Goal: Transaction & Acquisition: Purchase product/service

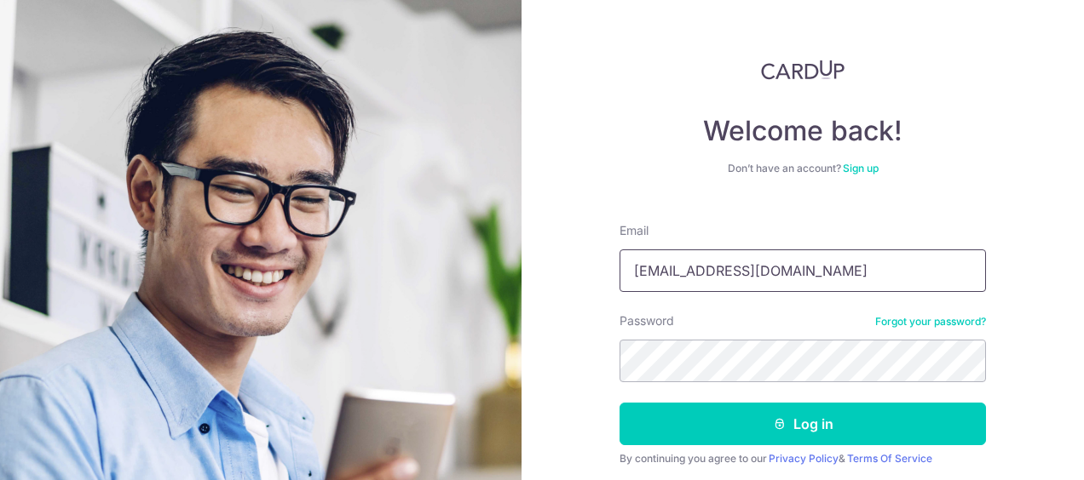
drag, startPoint x: 754, startPoint y: 266, endPoint x: 595, endPoint y: 267, distance: 159.3
click at [595, 267] on div "Welcome back! Don’t have an account? Sign up Email sinyat@aud.com.sg Password F…" at bounding box center [802, 240] width 562 height 480
type input "[EMAIL_ADDRESS][DOMAIN_NAME]"
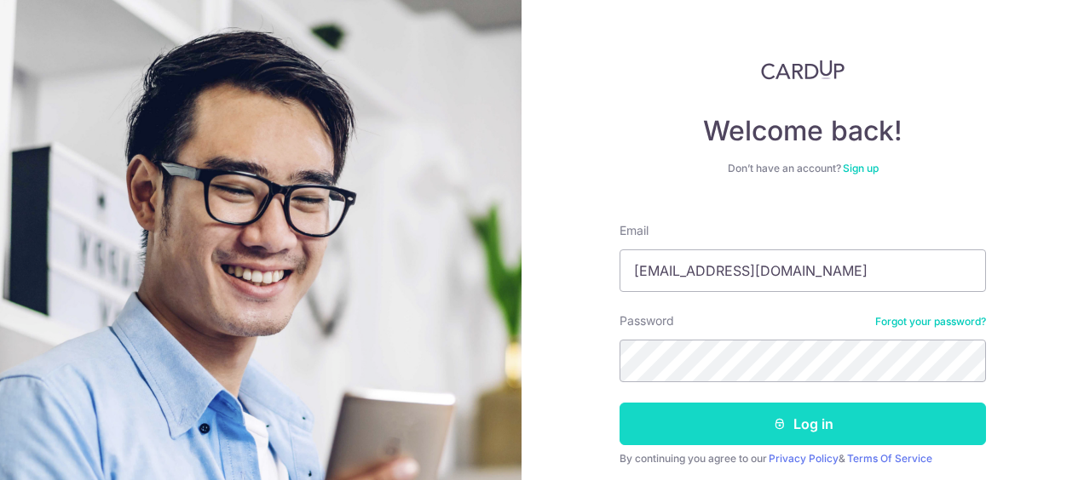
click at [731, 412] on button "Log in" at bounding box center [802, 424] width 366 height 43
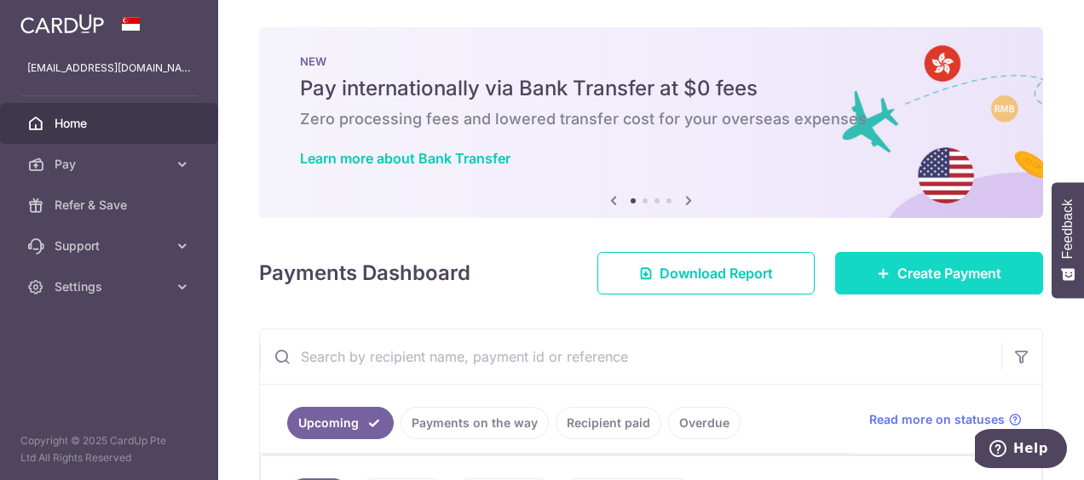
click at [889, 257] on link "Create Payment" at bounding box center [939, 273] width 208 height 43
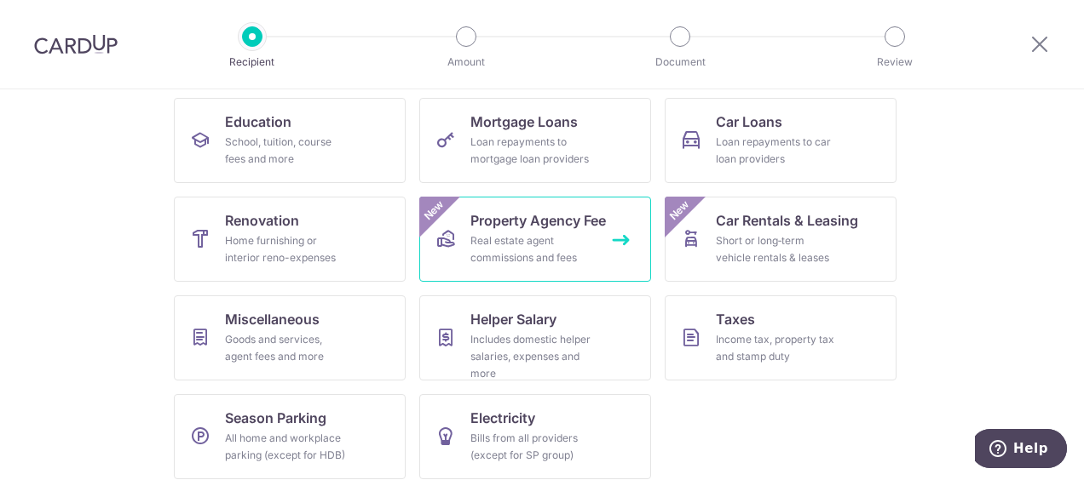
scroll to position [281, 0]
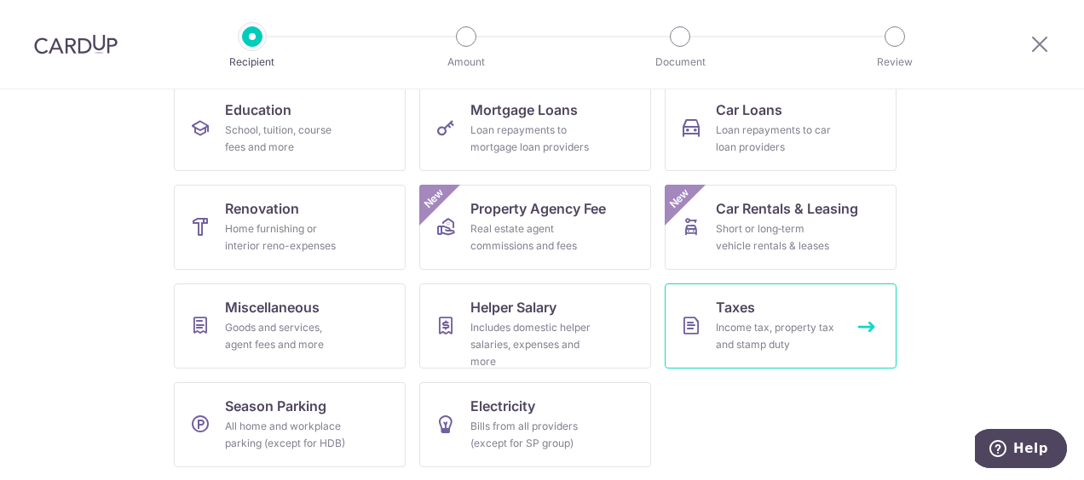
click at [738, 330] on div "Income tax, property tax and stamp duty" at bounding box center [777, 336] width 123 height 34
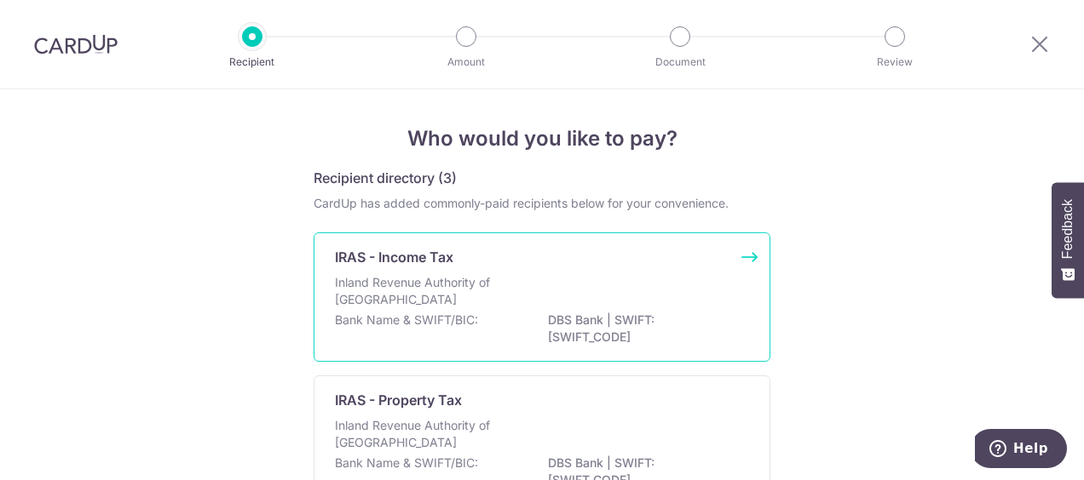
click at [675, 289] on div "Inland Revenue Authority of Singapore" at bounding box center [542, 292] width 414 height 37
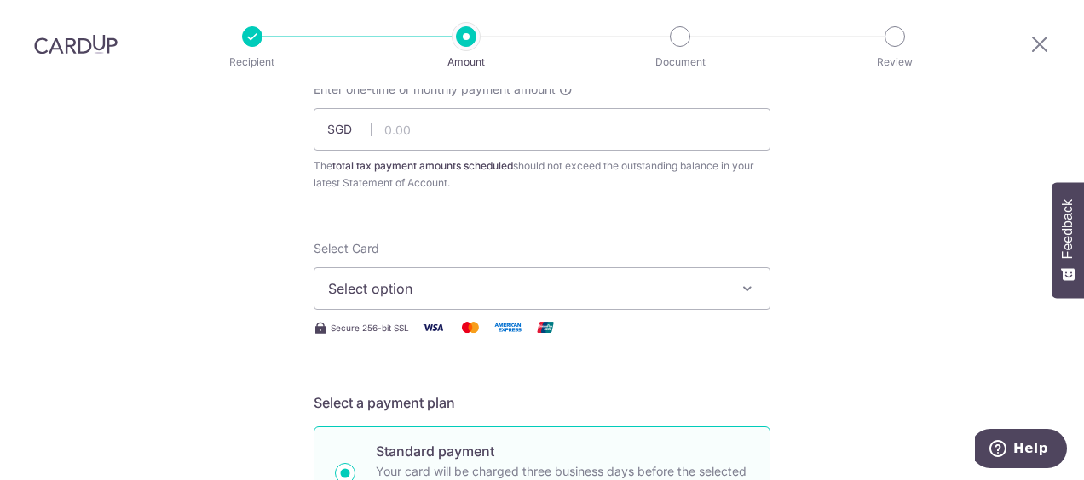
scroll to position [80, 0]
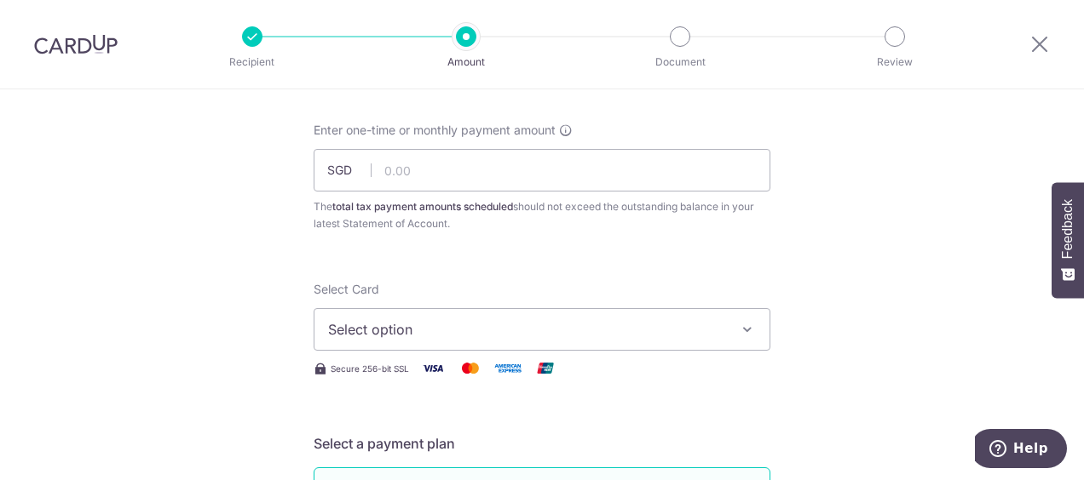
click at [621, 339] on button "Select option" at bounding box center [541, 329] width 457 height 43
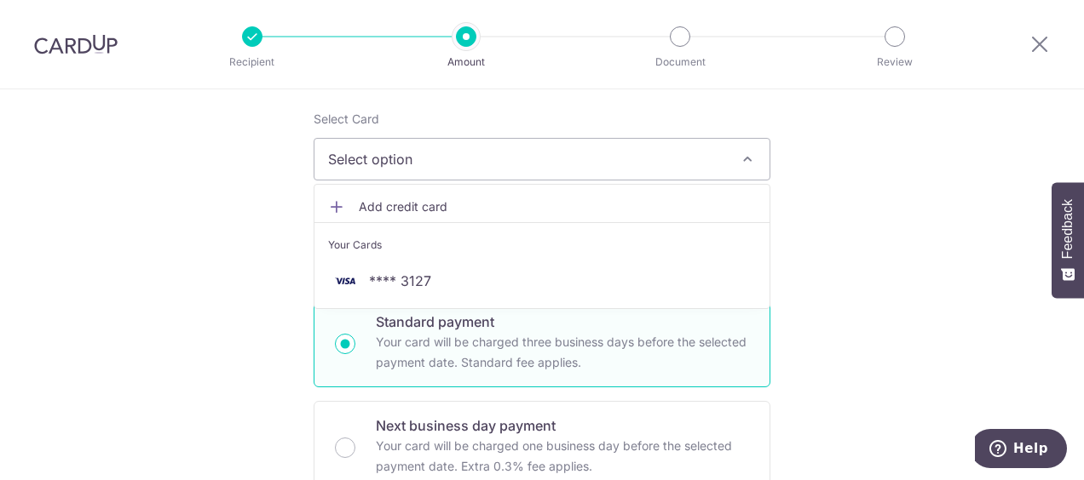
scroll to position [250, 0]
click at [442, 201] on span "Add credit card" at bounding box center [557, 206] width 397 height 17
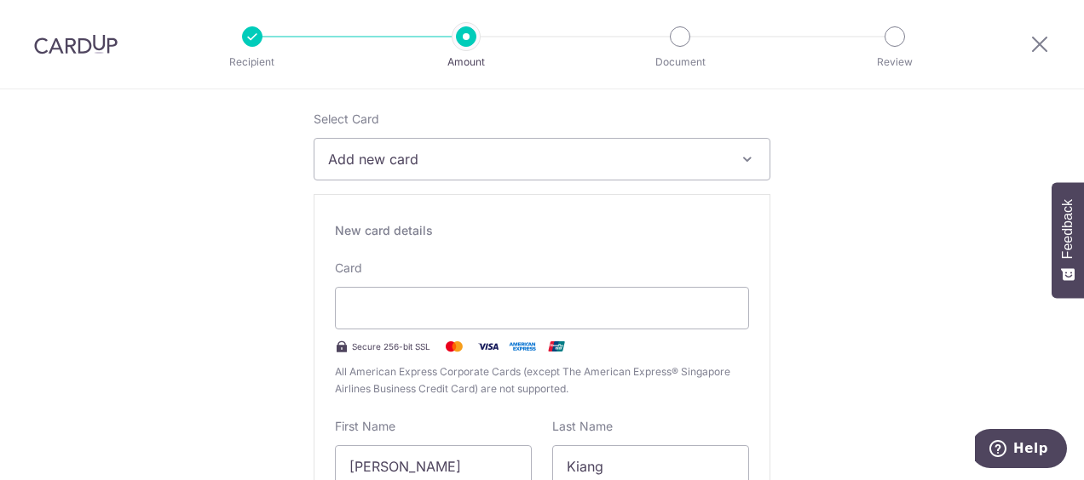
click at [617, 166] on span "Add new card" at bounding box center [526, 159] width 397 height 20
click at [434, 199] on span "Add credit card" at bounding box center [557, 206] width 397 height 17
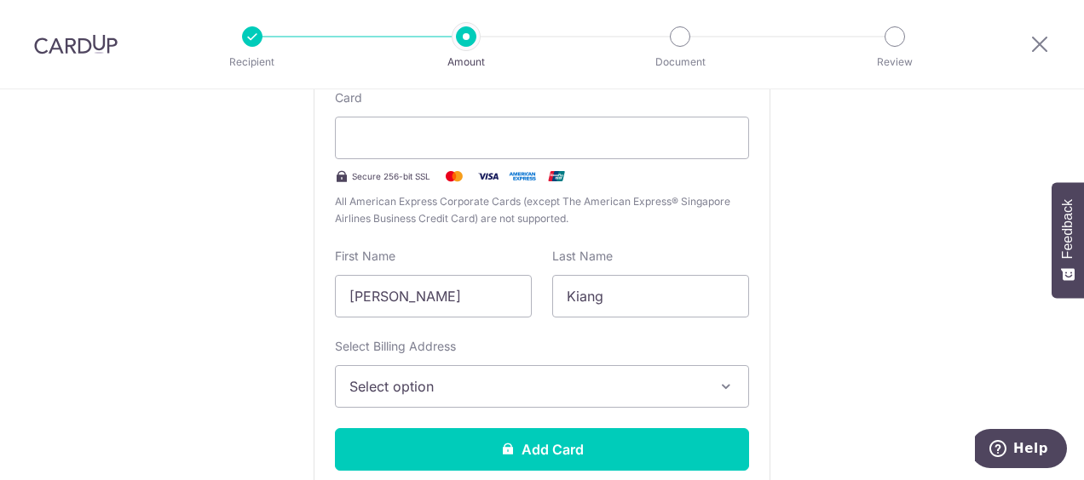
scroll to position [506, 0]
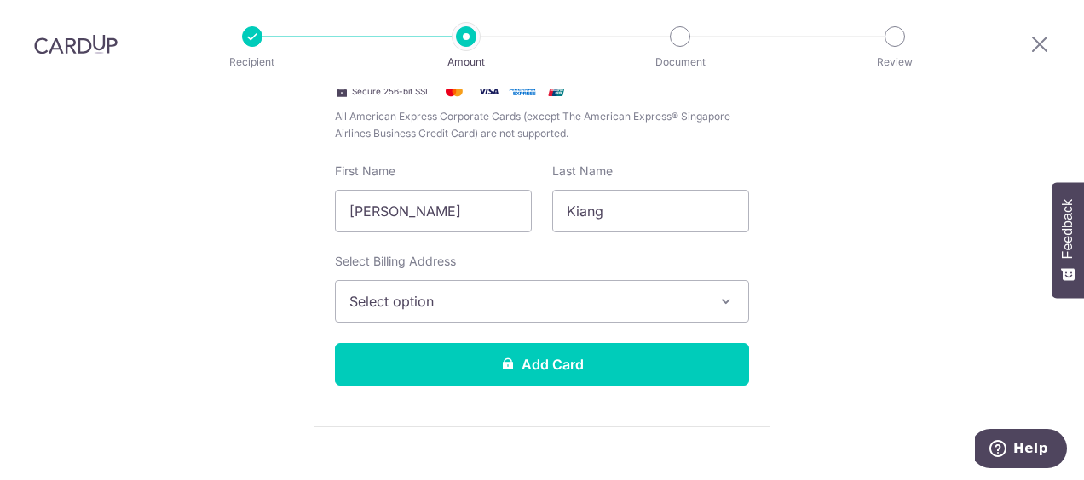
click at [583, 309] on span "Select option" at bounding box center [526, 301] width 354 height 20
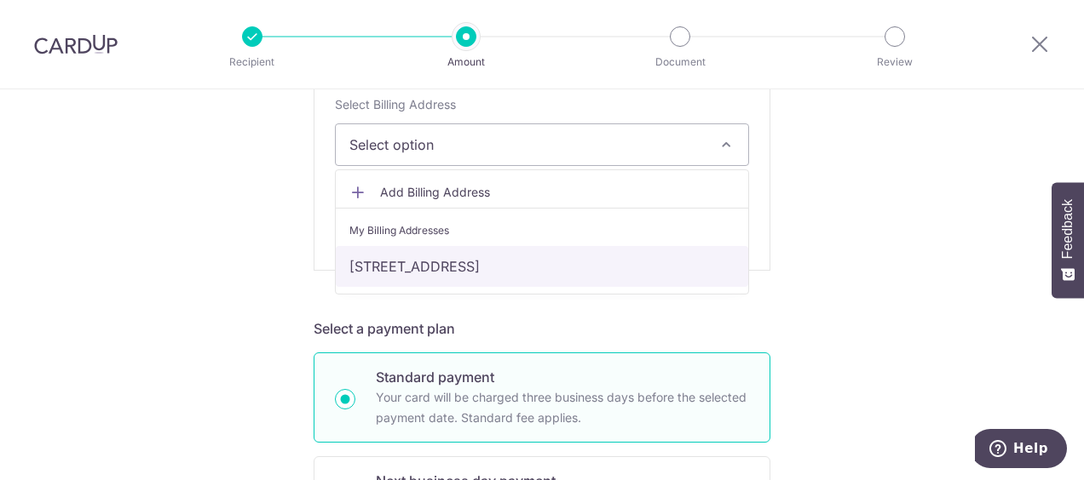
scroll to position [676, 0]
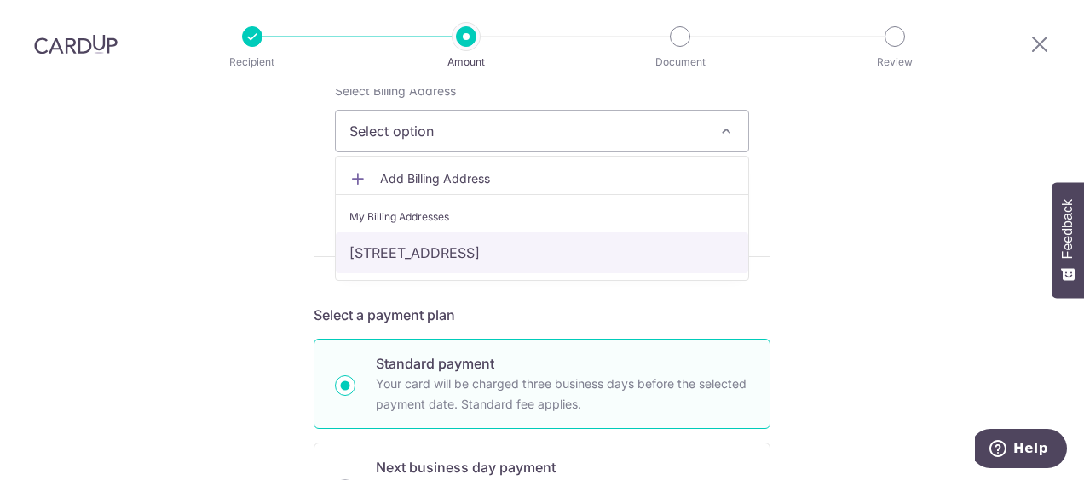
click at [528, 244] on link "[STREET_ADDRESS]" at bounding box center [542, 253] width 412 height 41
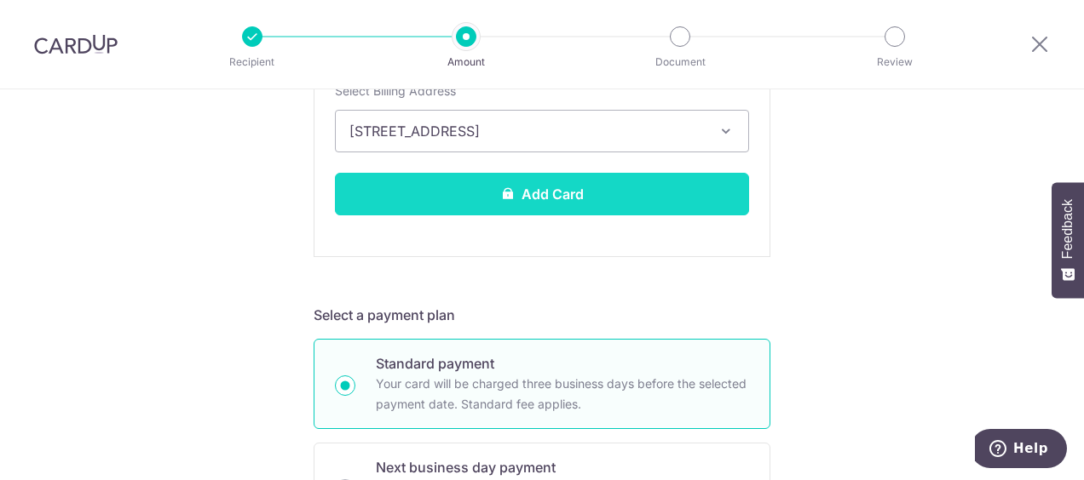
click at [551, 194] on button "Add Card" at bounding box center [542, 194] width 414 height 43
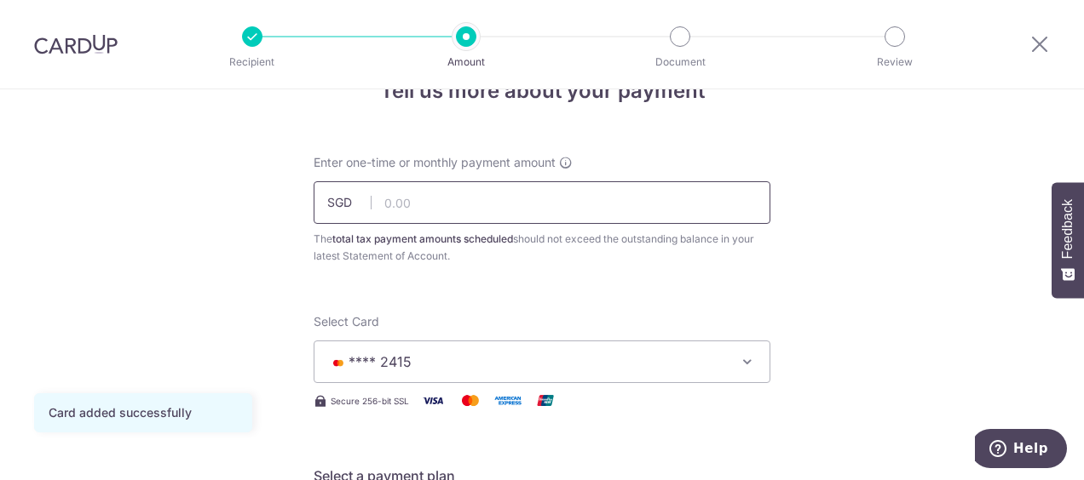
scroll to position [85, 0]
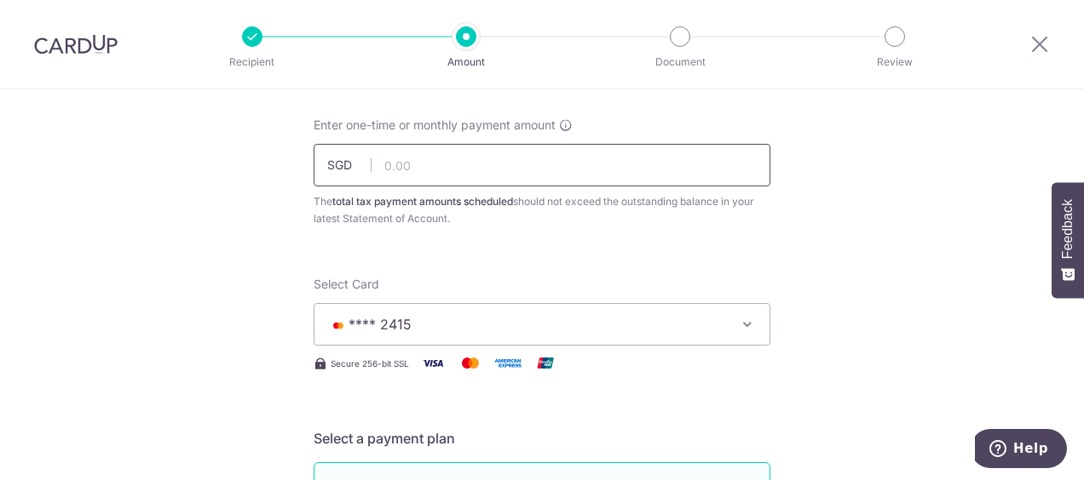
click at [528, 165] on input "text" at bounding box center [541, 165] width 457 height 43
type input "8,539.06"
click at [746, 327] on icon "button" at bounding box center [747, 324] width 17 height 17
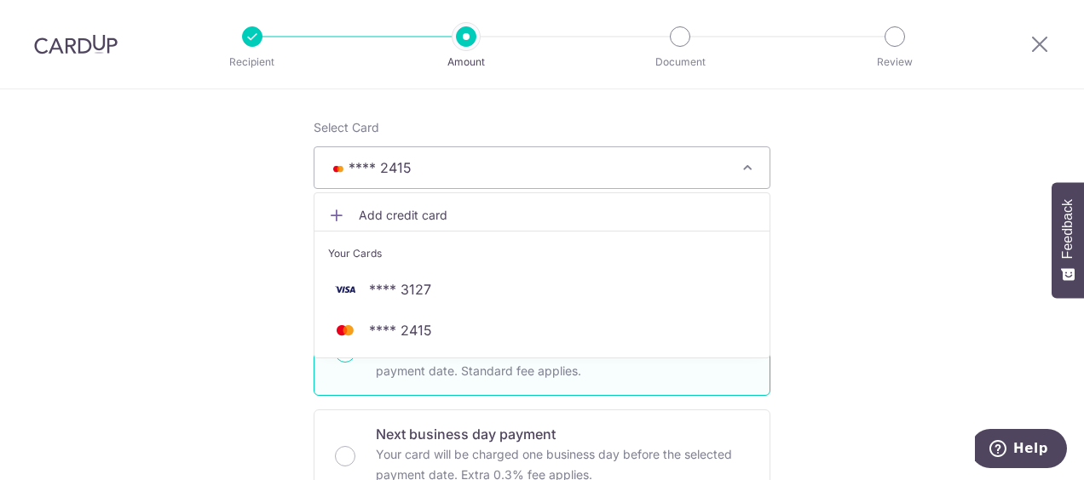
scroll to position [256, 0]
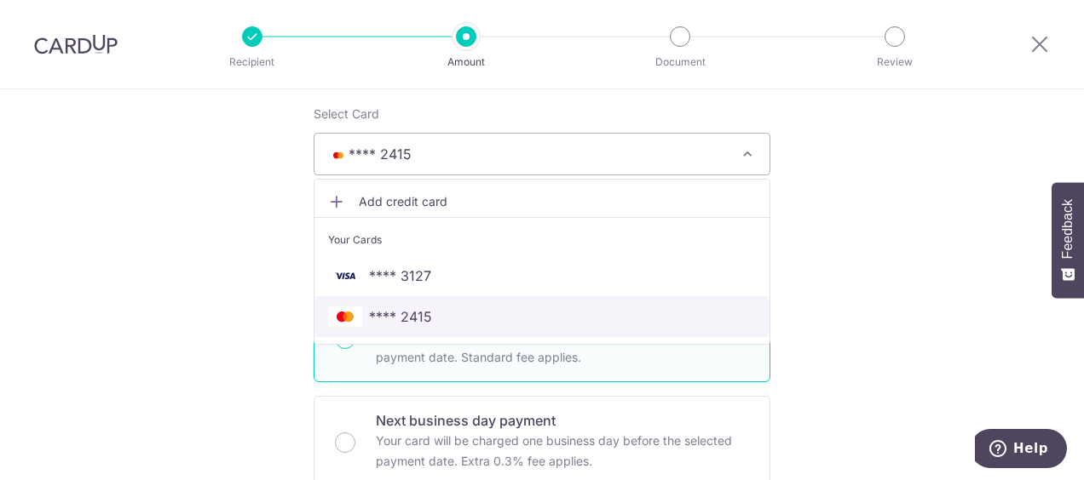
click at [457, 316] on span "**** 2415" at bounding box center [542, 317] width 428 height 20
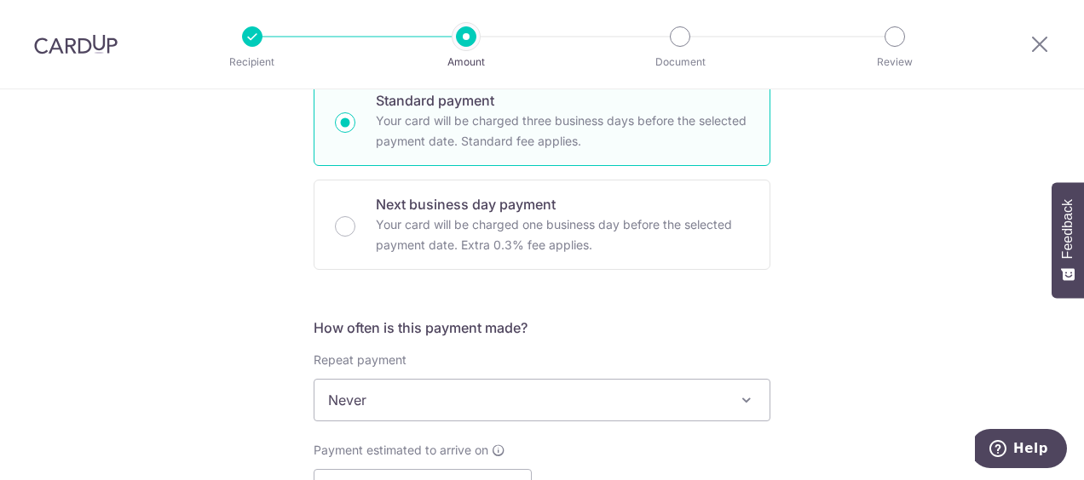
scroll to position [511, 0]
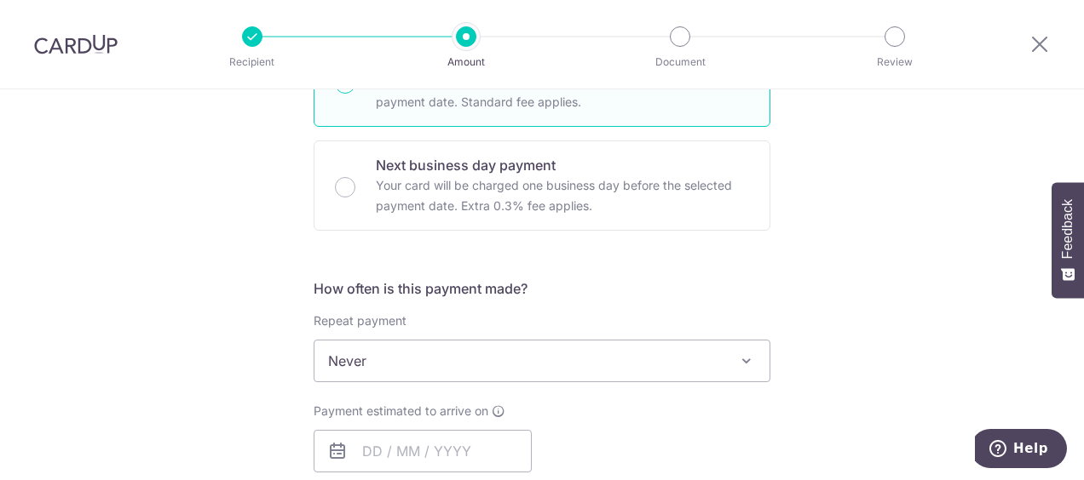
click at [729, 368] on span "Never" at bounding box center [541, 361] width 455 height 41
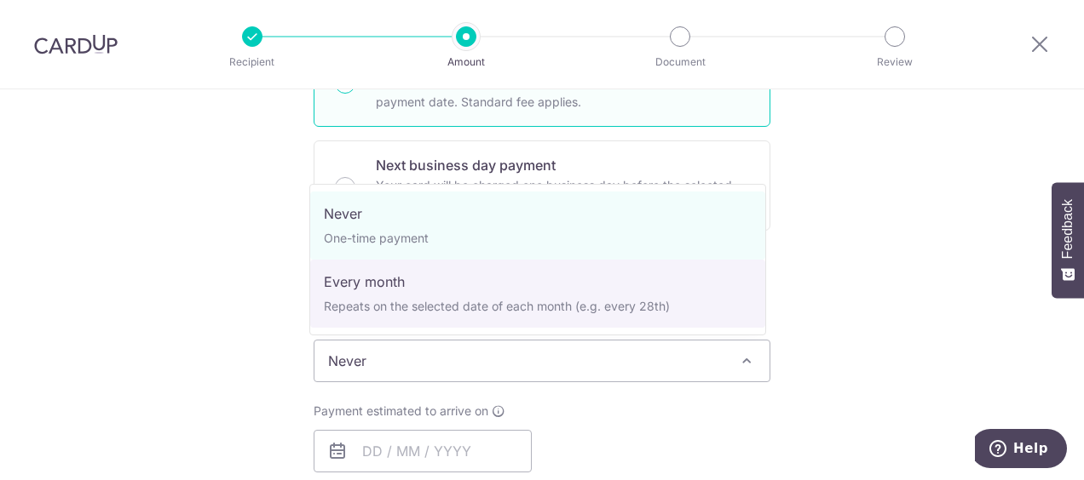
select select "3"
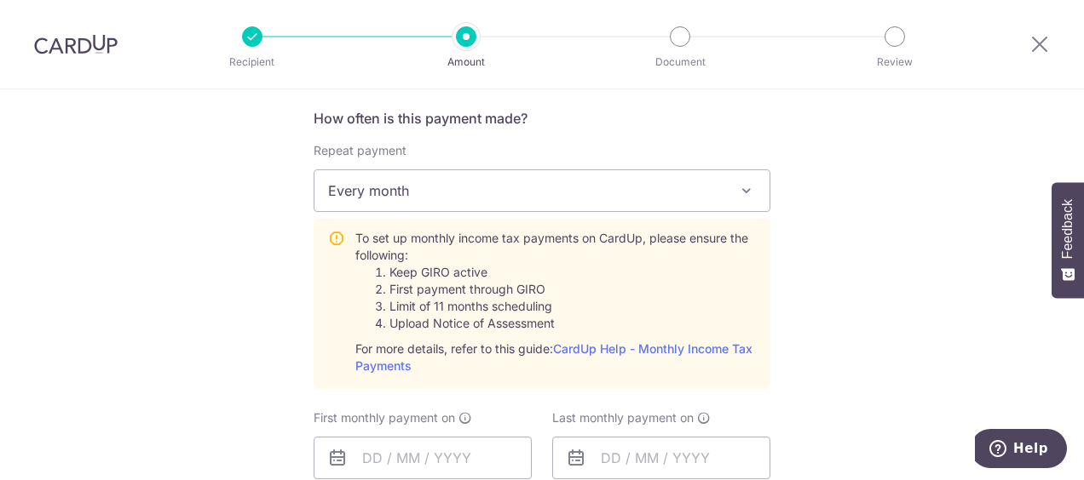
scroll to position [767, 0]
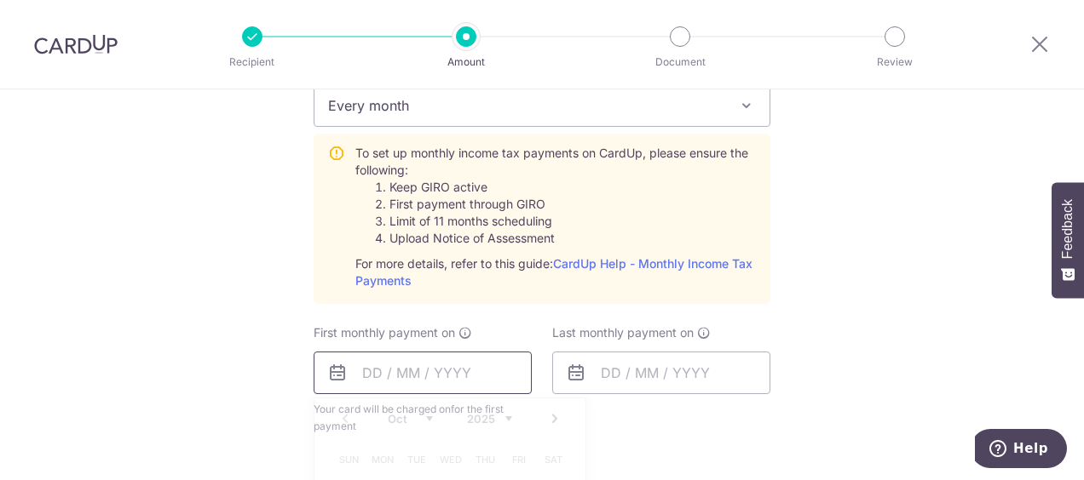
click at [373, 365] on input "text" at bounding box center [422, 373] width 218 height 43
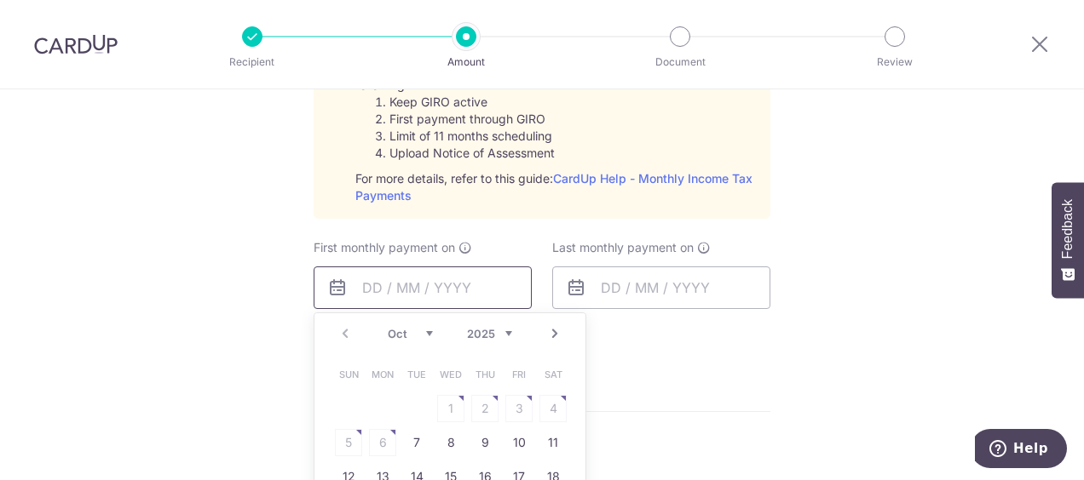
scroll to position [937, 0]
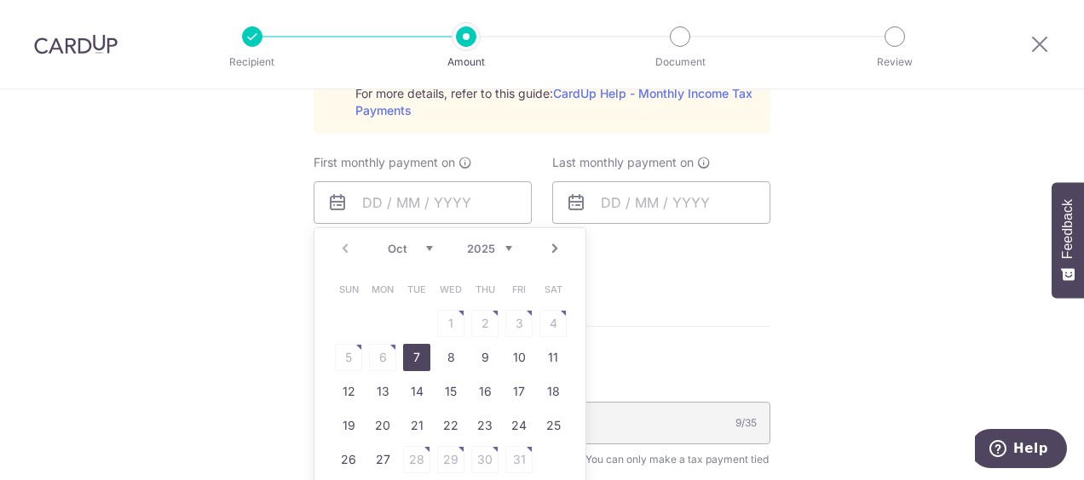
click at [414, 356] on link "7" at bounding box center [416, 357] width 27 height 27
type input "[DATE]"
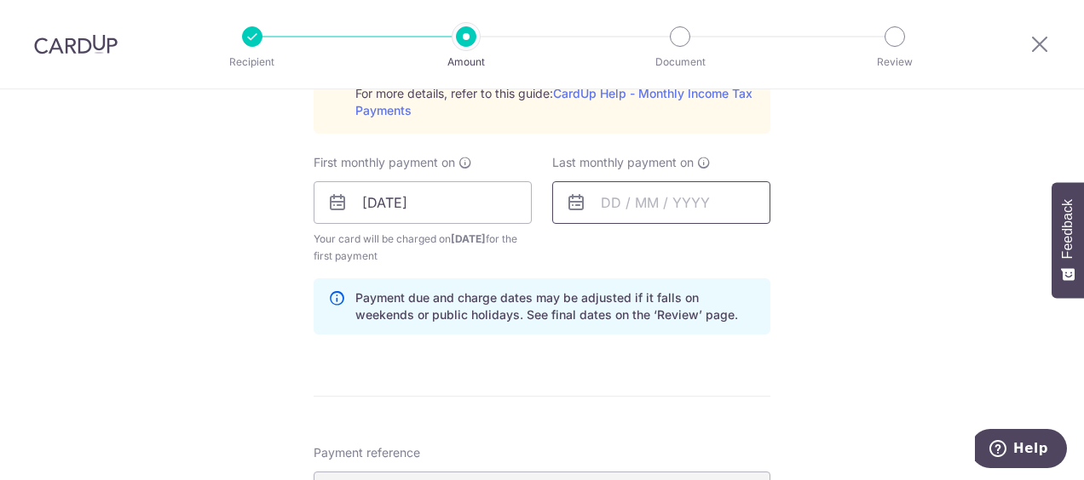
click at [607, 194] on input "text" at bounding box center [661, 202] width 218 height 43
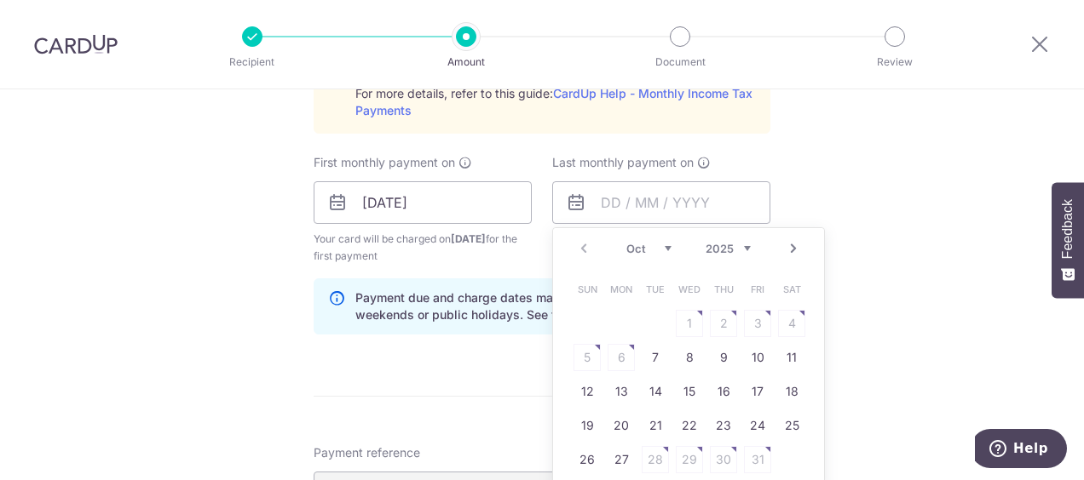
click at [663, 243] on select "Oct Nov Dec" at bounding box center [648, 249] width 45 height 14
click at [619, 352] on link "8" at bounding box center [620, 357] width 27 height 27
type input "08/12/2025"
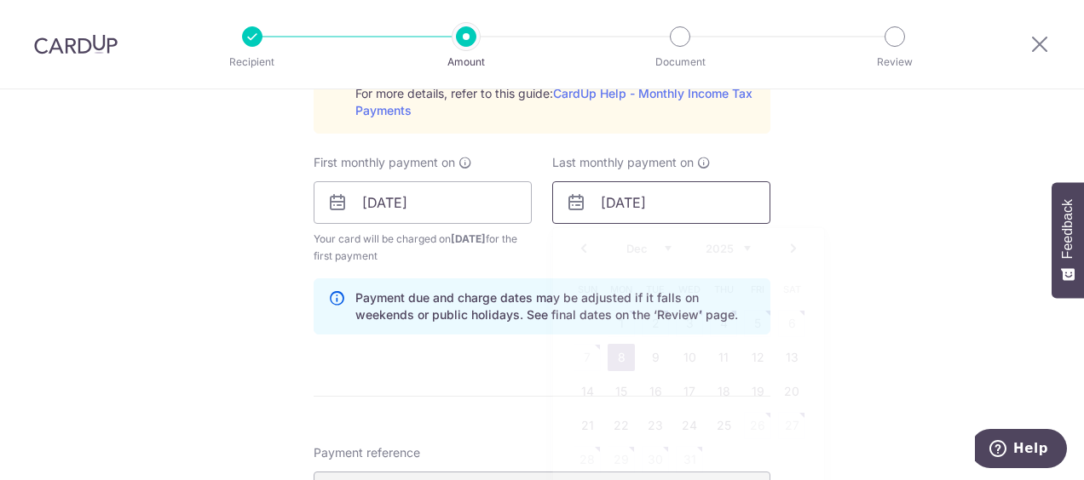
click at [620, 206] on input "08/12/2025" at bounding box center [661, 202] width 218 height 43
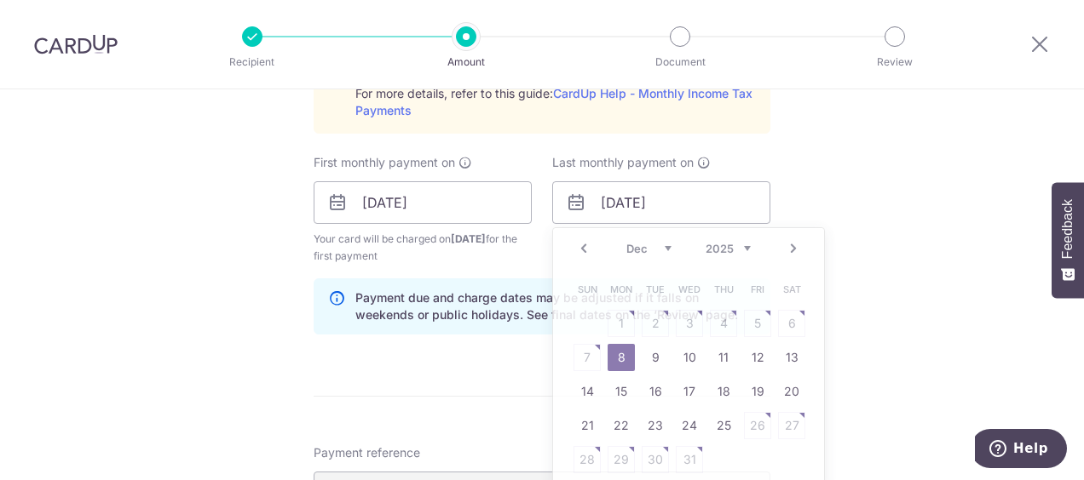
click at [879, 214] on div "Tell us more about your payment Enter one-time or monthly payment amount SGD 8,…" at bounding box center [542, 75] width 1084 height 1846
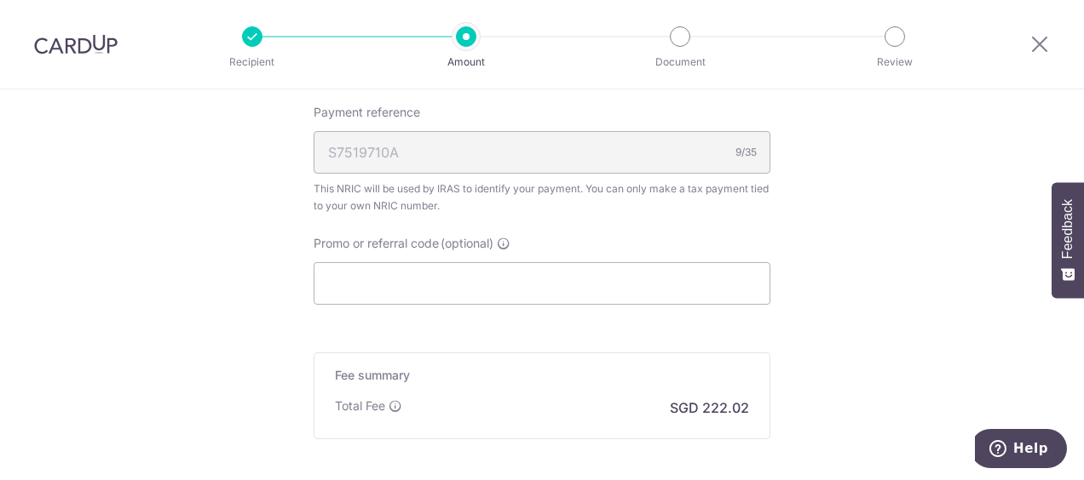
scroll to position [1363, 0]
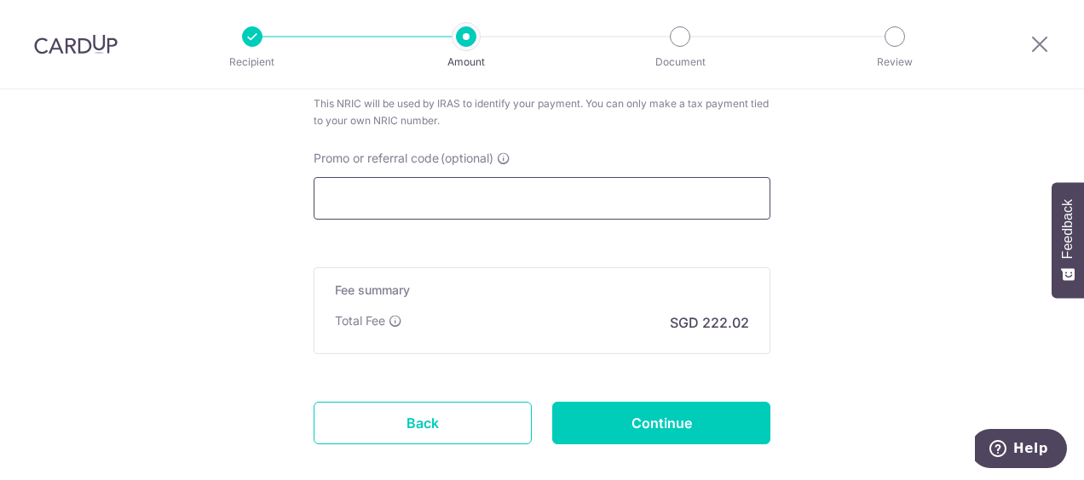
click at [579, 196] on input "Promo or referral code (optional)" at bounding box center [541, 198] width 457 height 43
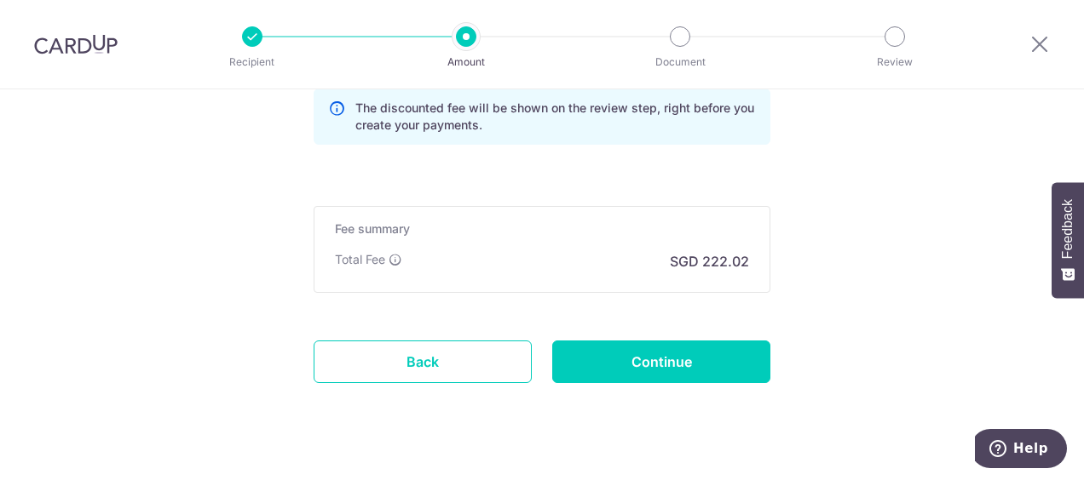
scroll to position [1527, 0]
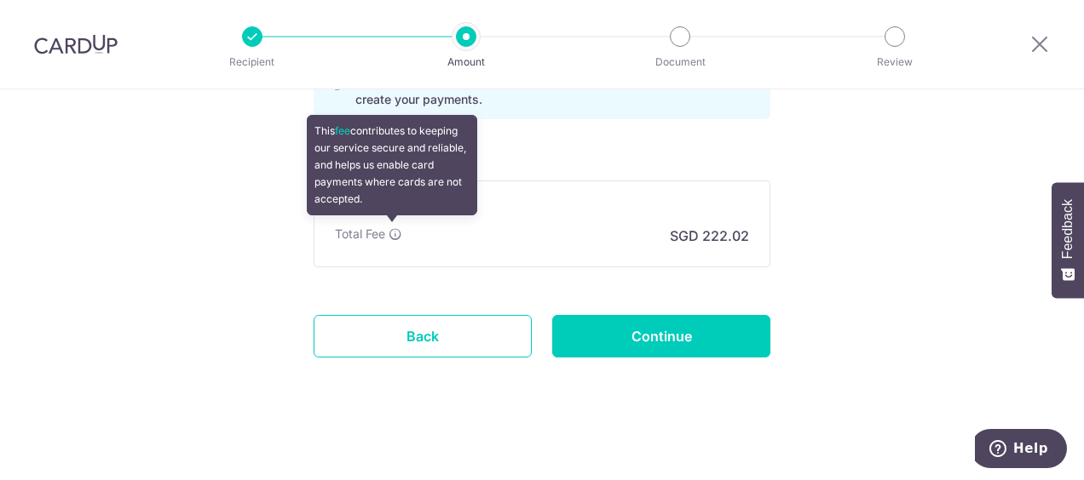
type input "MCTAX25N"
click at [388, 228] on icon at bounding box center [395, 234] width 14 height 14
click at [390, 227] on icon at bounding box center [395, 234] width 14 height 14
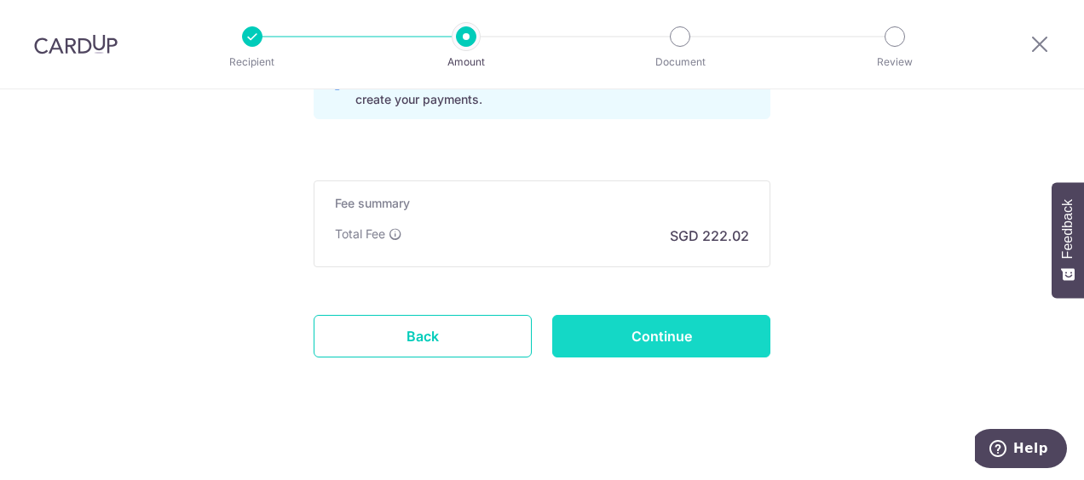
click at [693, 330] on input "Continue" at bounding box center [661, 336] width 218 height 43
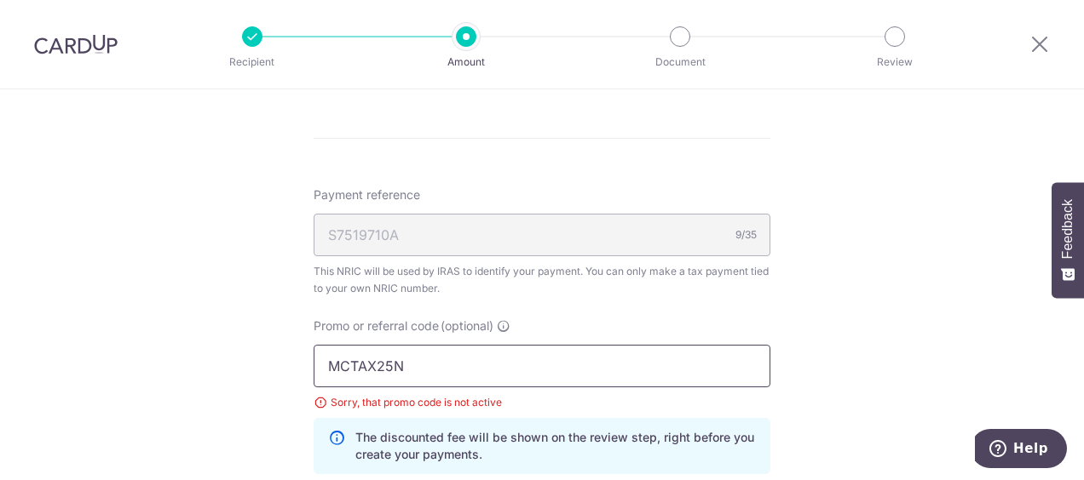
scroll to position [1107, 0]
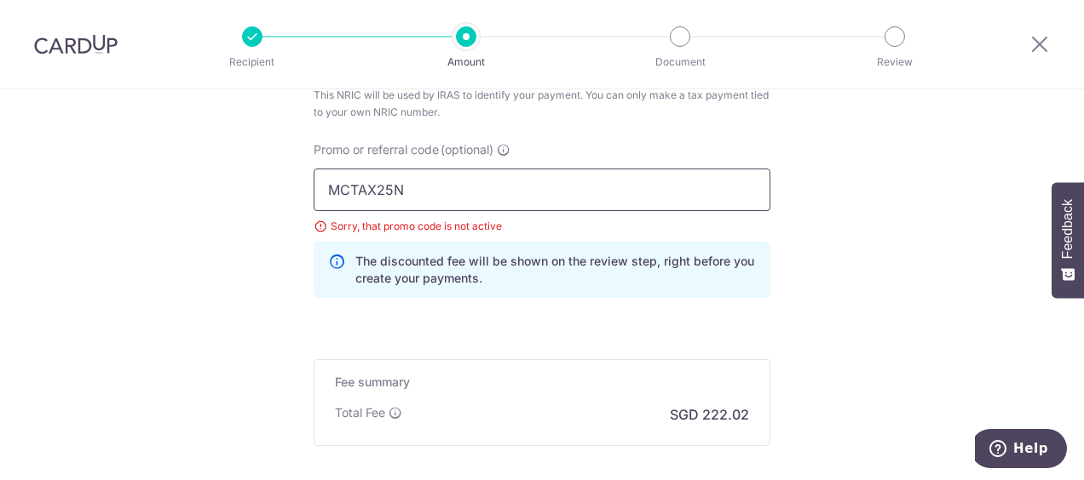
drag, startPoint x: 440, startPoint y: 176, endPoint x: 270, endPoint y: 189, distance: 170.8
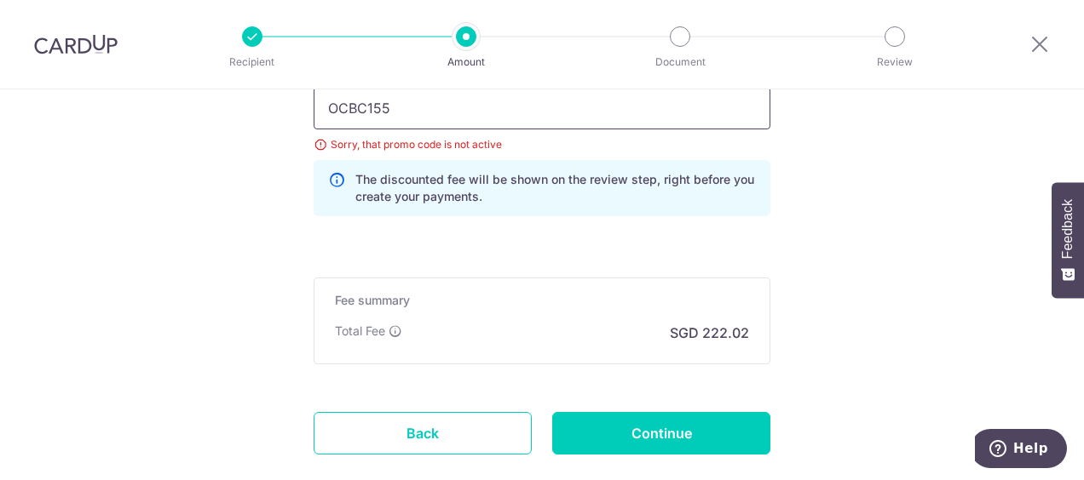
scroll to position [1278, 0]
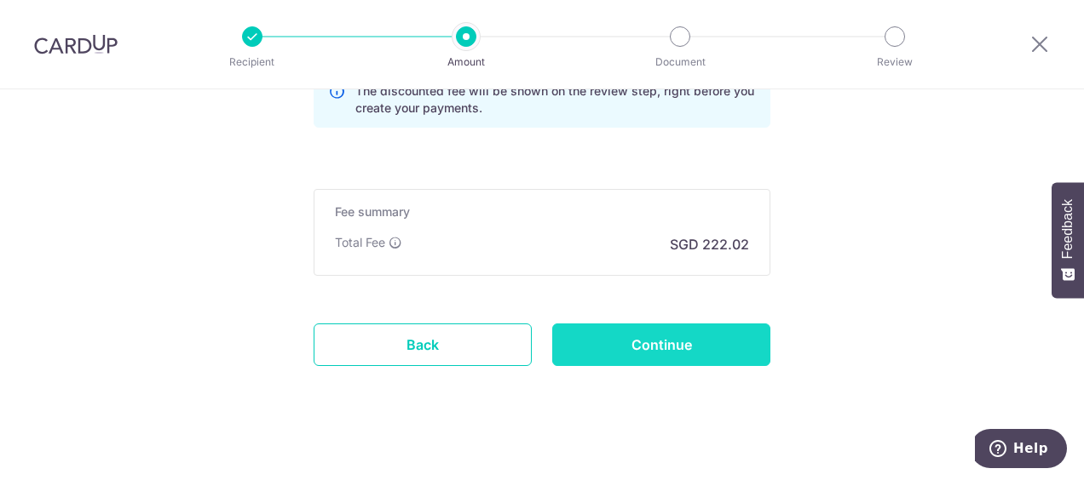
type input "OCBC155"
click at [707, 344] on input "Continue" at bounding box center [661, 345] width 218 height 43
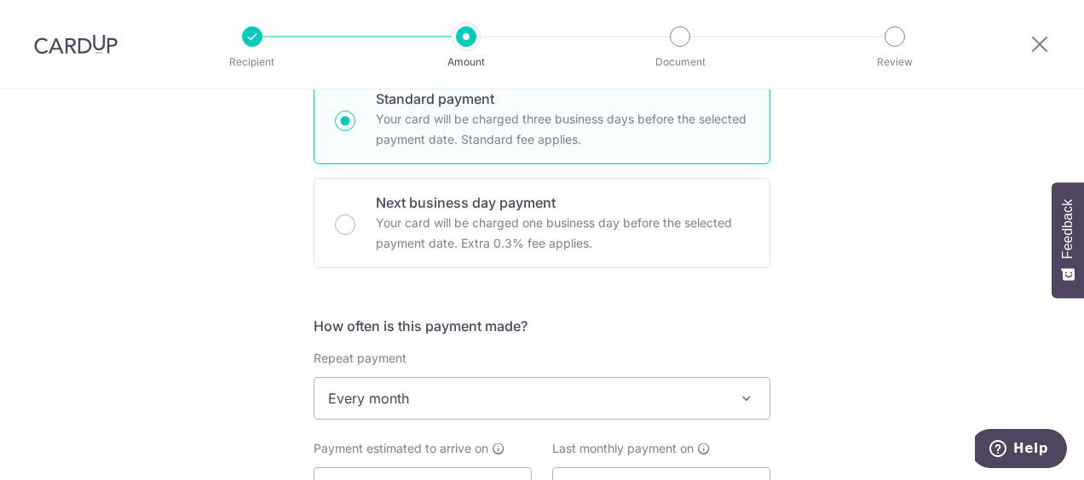
scroll to position [644, 0]
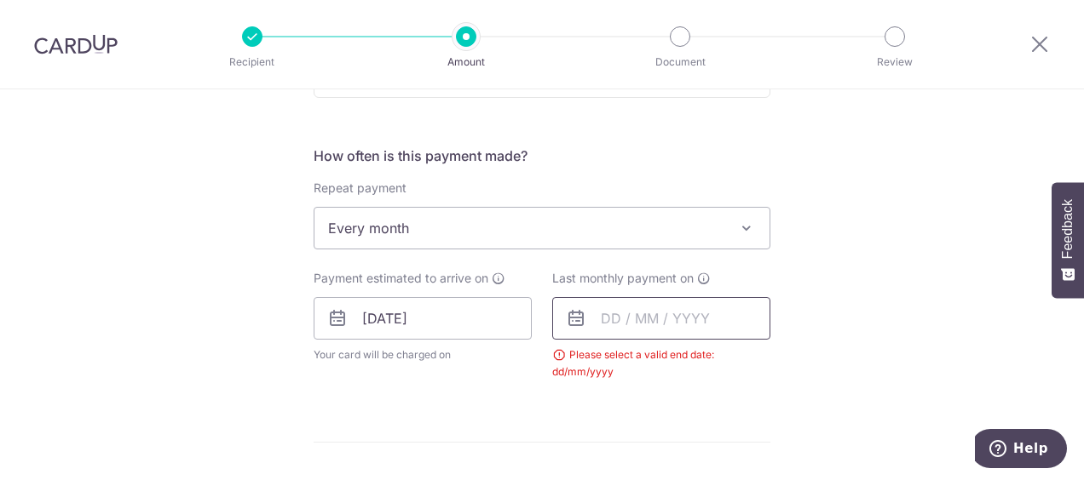
click at [601, 321] on input "text" at bounding box center [661, 318] width 218 height 43
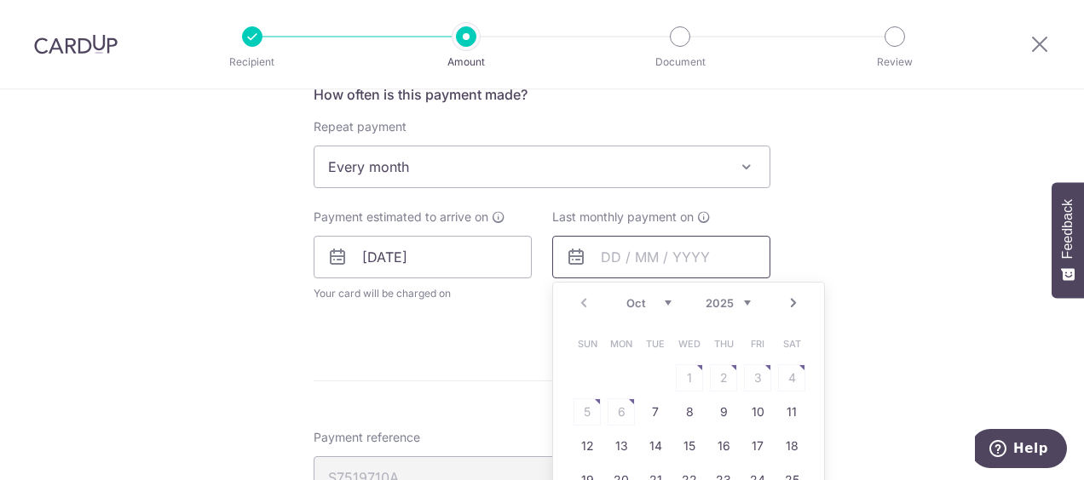
scroll to position [729, 0]
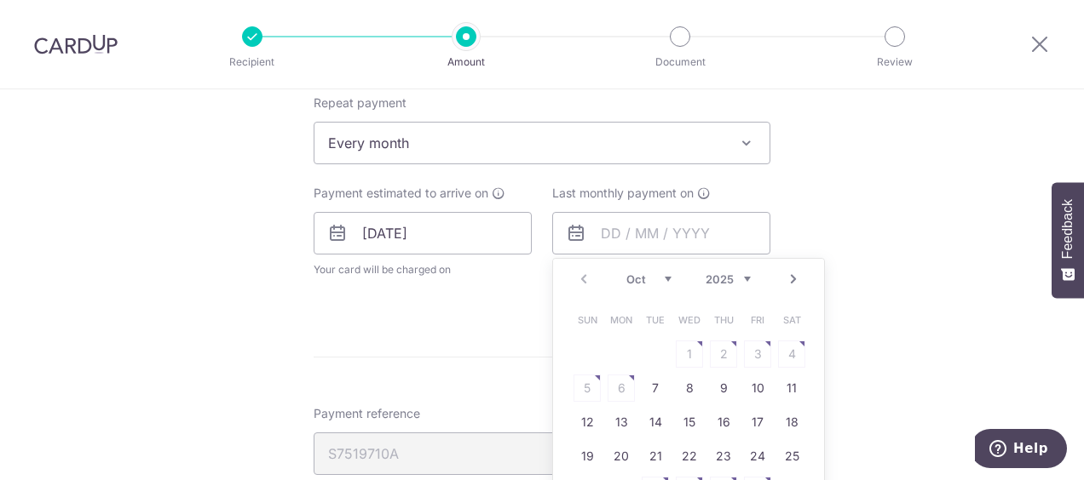
click at [663, 279] on select "Oct Nov Dec" at bounding box center [648, 280] width 45 height 14
click at [623, 386] on link "8" at bounding box center [620, 388] width 27 height 27
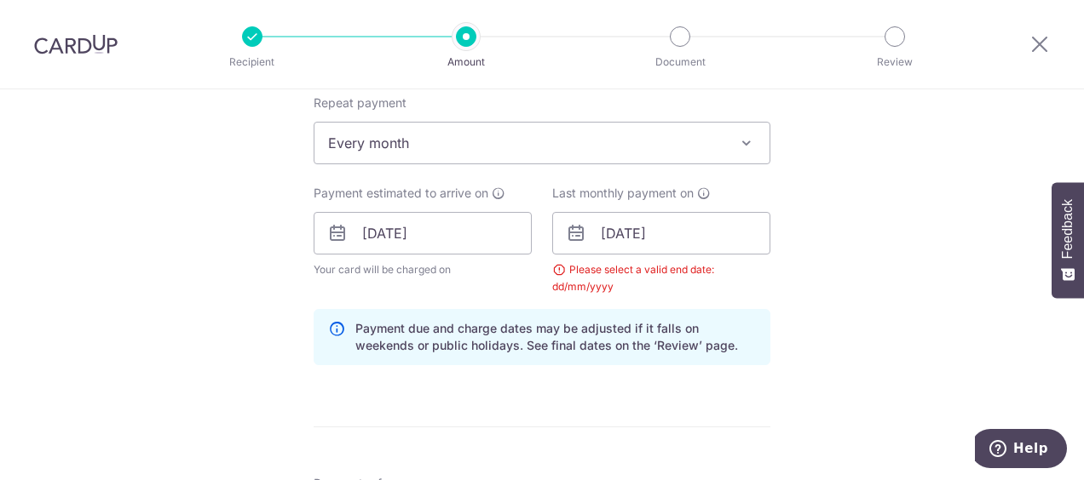
click at [775, 245] on div "Last monthly payment on 08/12/2025 Prev Next Oct Nov Dec 2025 2026 Sun Mon Tue …" at bounding box center [661, 240] width 239 height 111
click at [627, 286] on div "Please select a valid end date: dd/mm/yyyy" at bounding box center [661, 279] width 218 height 34
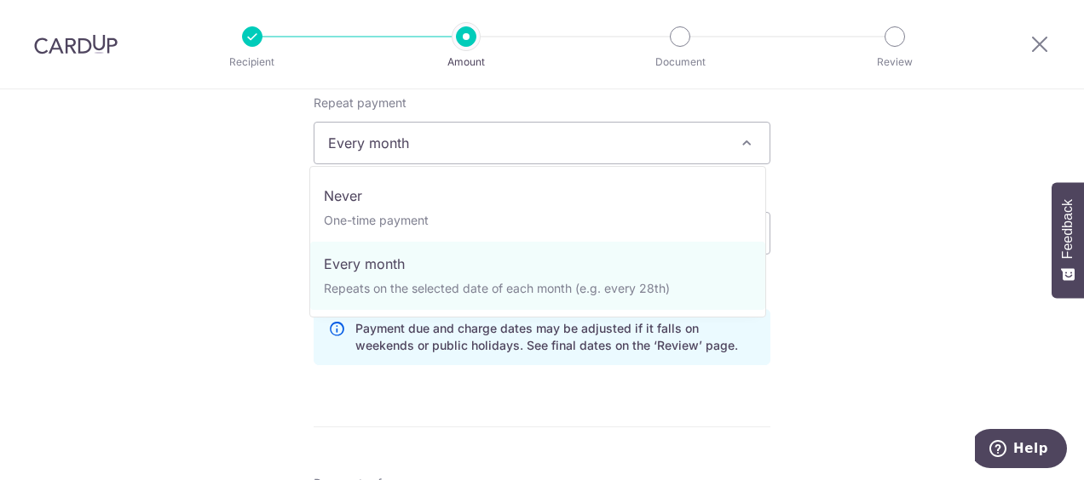
click at [432, 152] on span "Every month" at bounding box center [541, 143] width 455 height 41
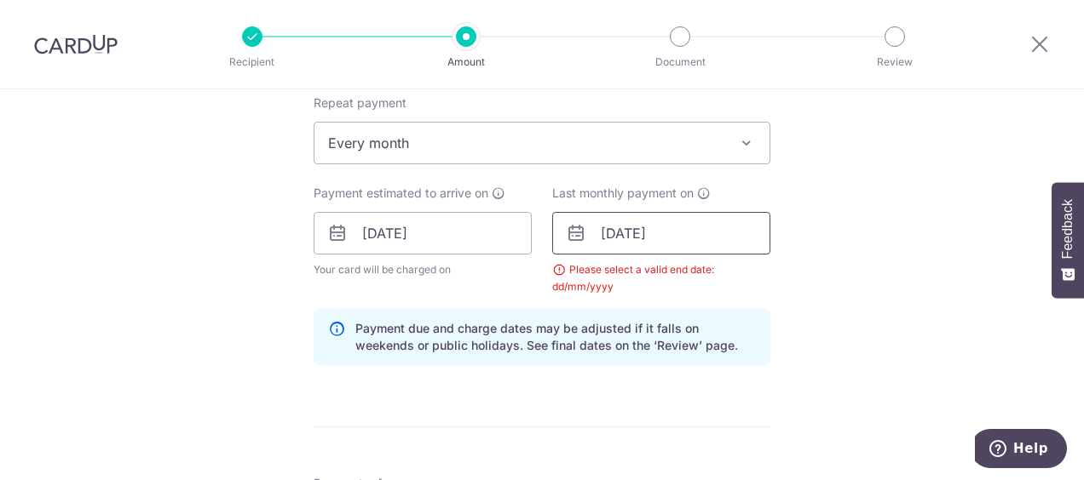
click at [617, 245] on input "08/12/2025" at bounding box center [661, 233] width 218 height 43
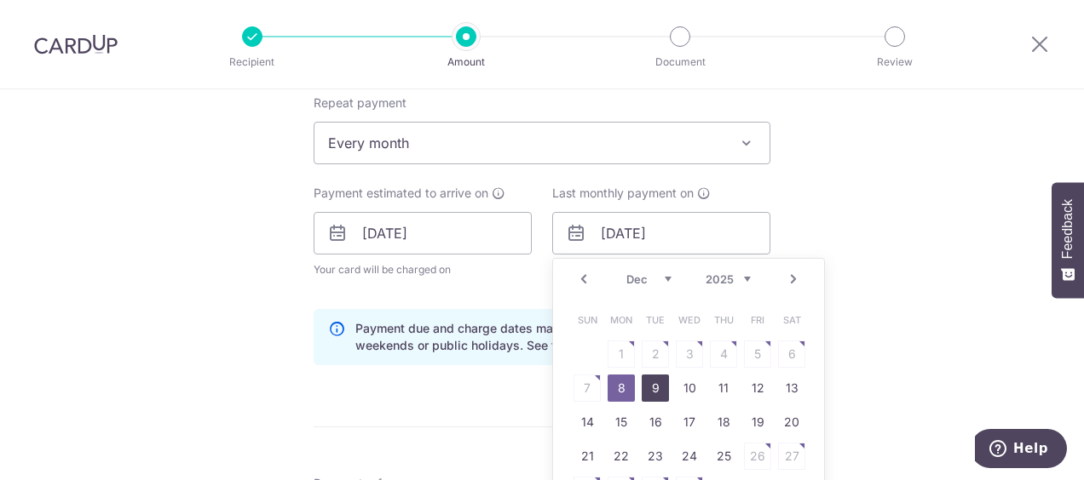
click at [646, 378] on link "9" at bounding box center [654, 388] width 27 height 27
type input "[DATE]"
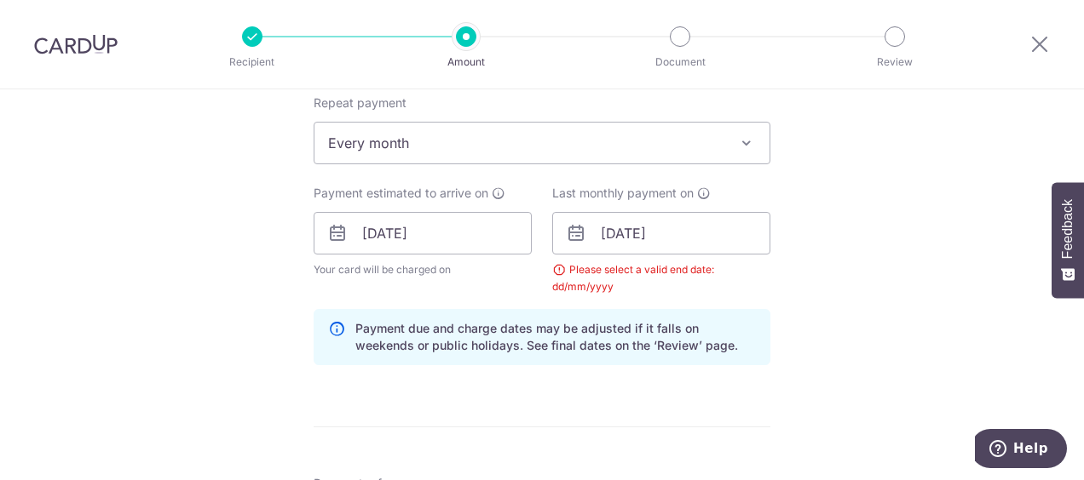
drag, startPoint x: 537, startPoint y: 429, endPoint x: 552, endPoint y: 419, distance: 18.4
click at [538, 429] on form "Enter one-time or monthly payment amount SGD 8,539.06 8539.06 The total tax pay…" at bounding box center [541, 211] width 457 height 1476
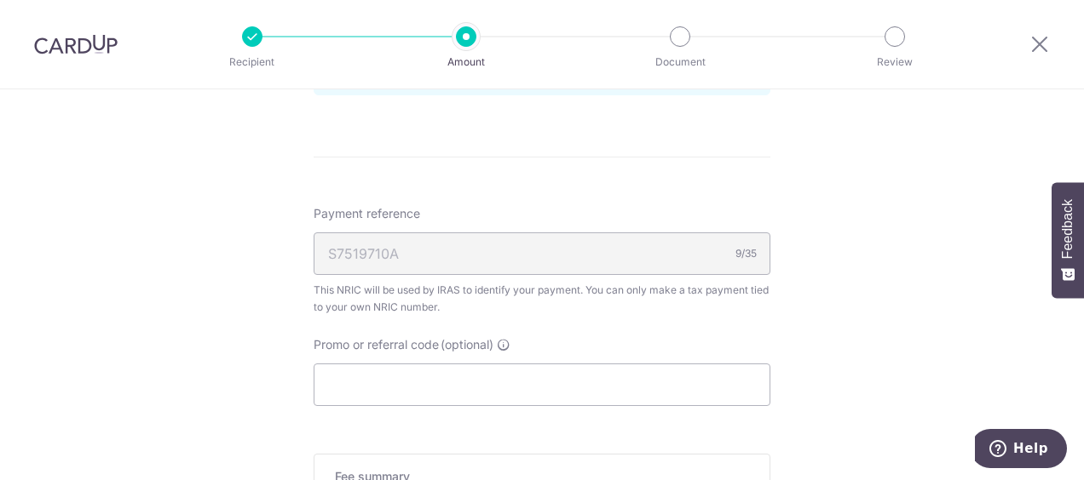
scroll to position [1104, 0]
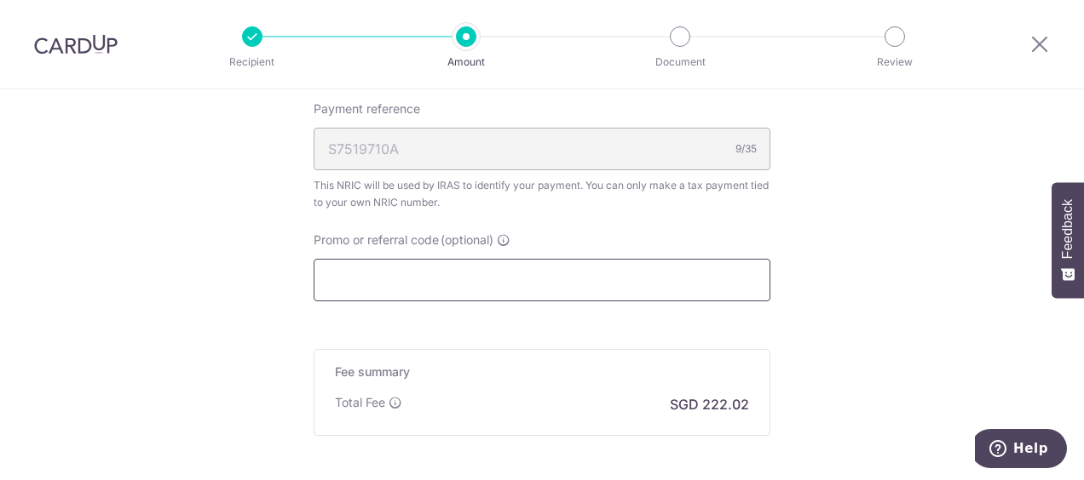
click at [484, 285] on input "Promo or referral code (optional)" at bounding box center [541, 280] width 457 height 43
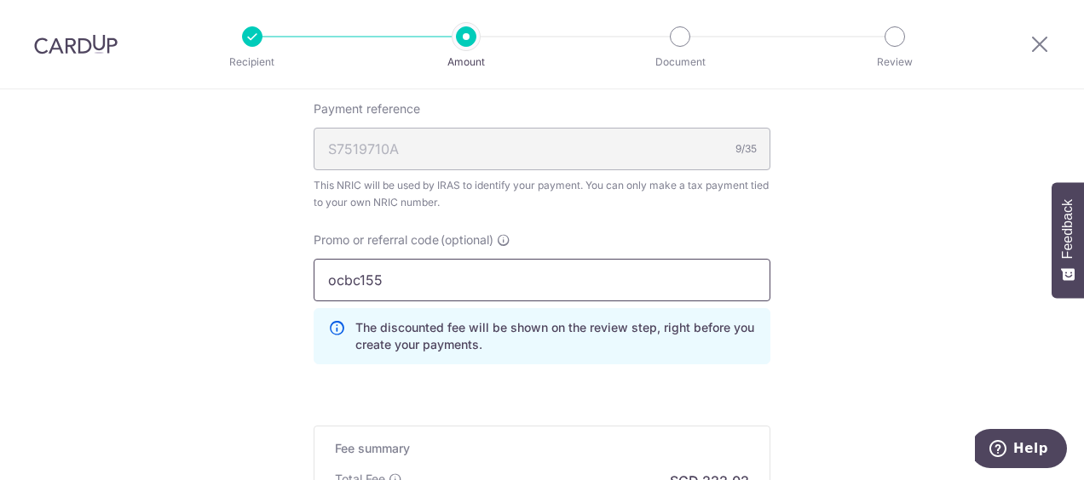
type input "ocbc155"
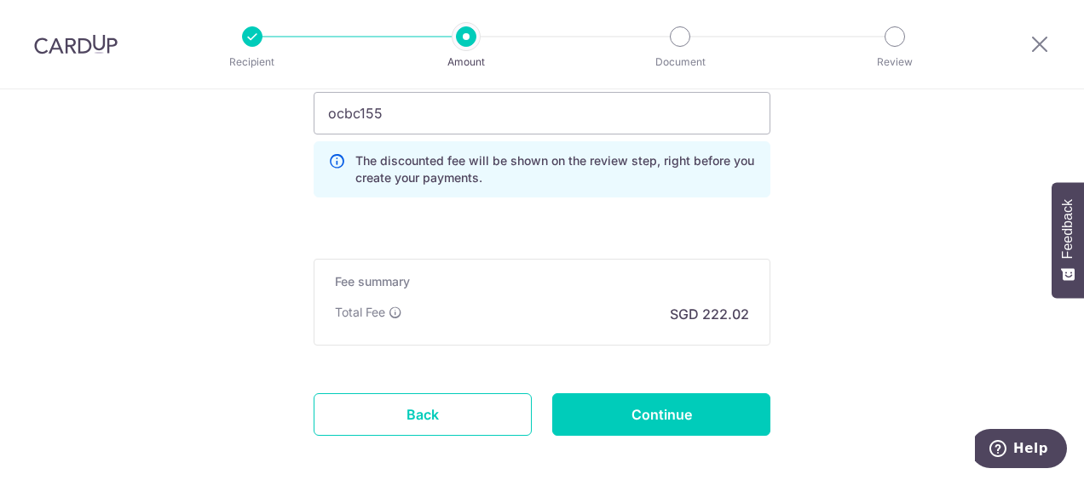
scroll to position [1349, 0]
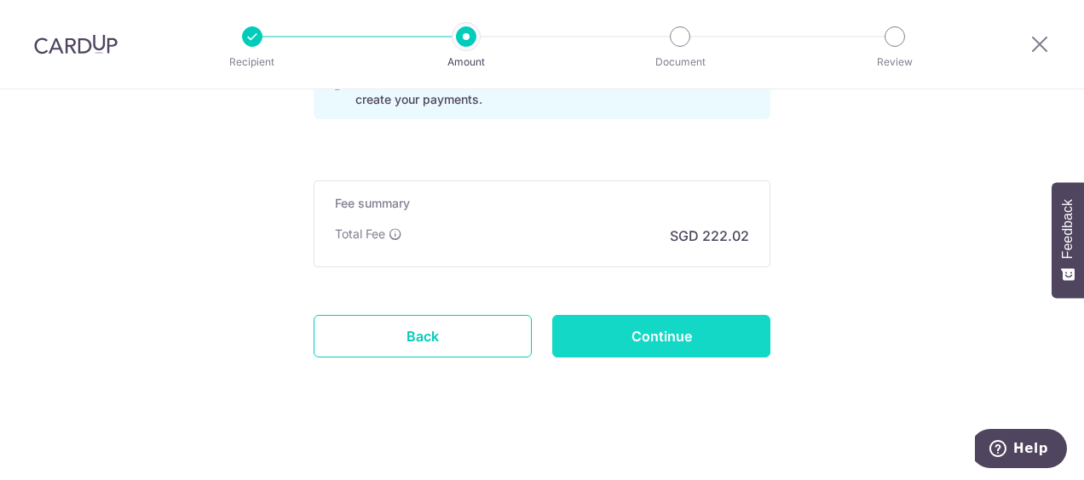
click at [704, 332] on input "Continue" at bounding box center [661, 336] width 218 height 43
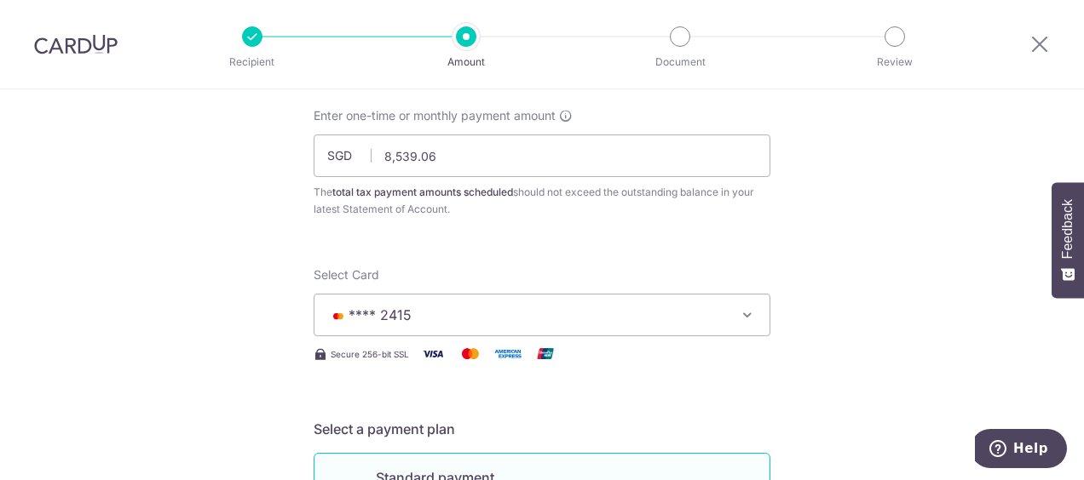
scroll to position [9, 0]
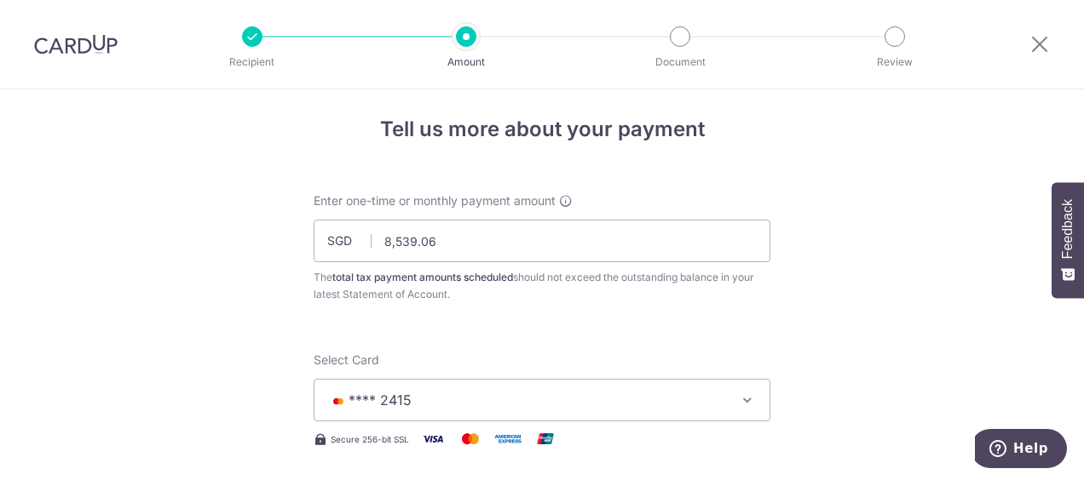
click at [681, 403] on span "**** 2415" at bounding box center [526, 400] width 397 height 20
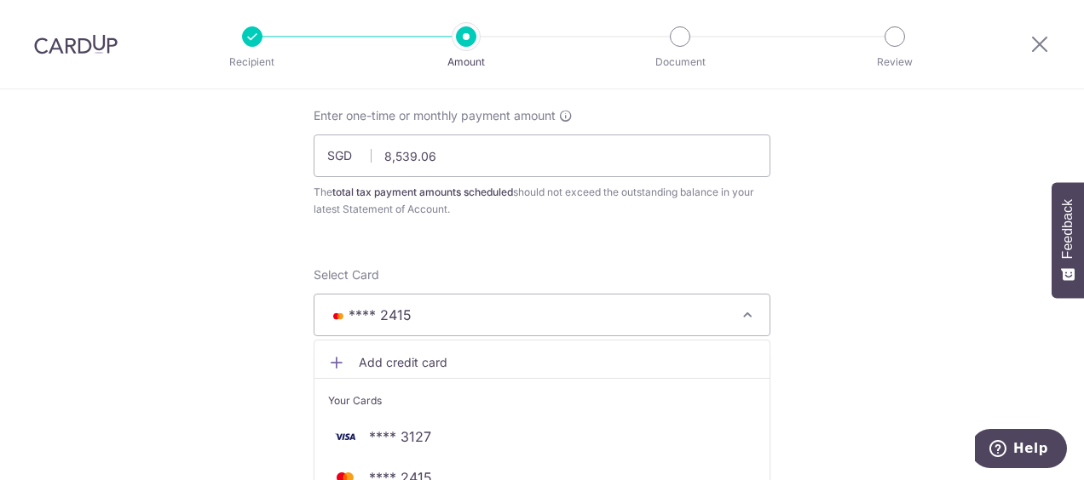
scroll to position [180, 0]
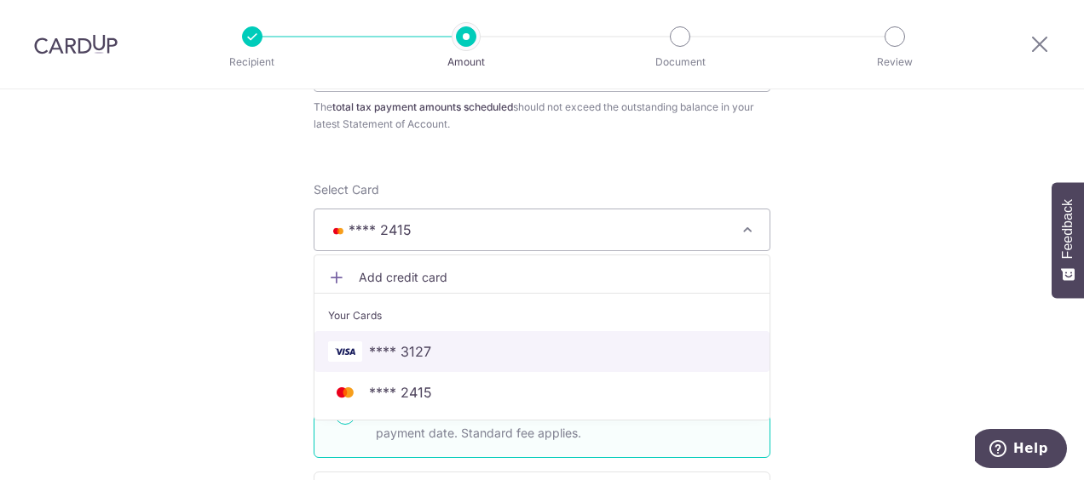
click at [404, 346] on span "**** 3127" at bounding box center [400, 352] width 62 height 20
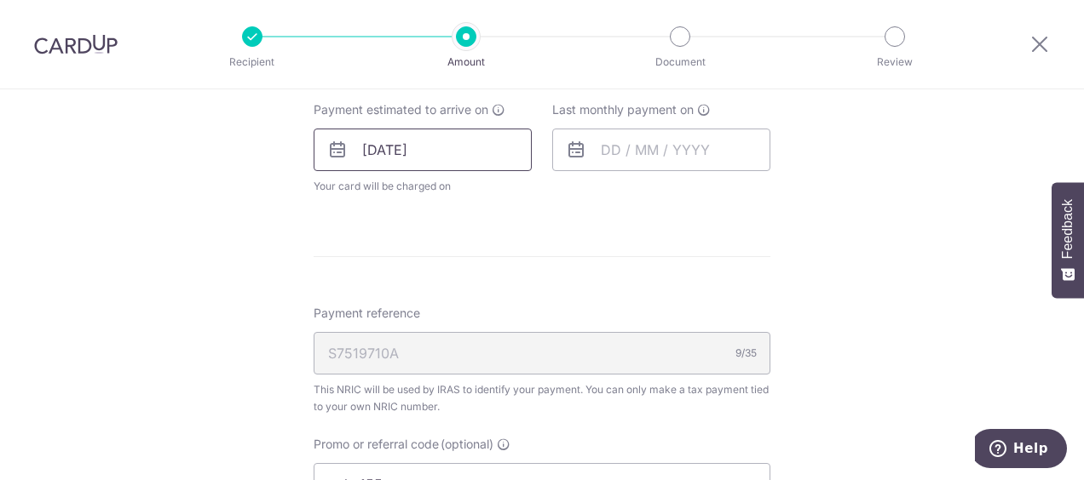
scroll to position [861, 0]
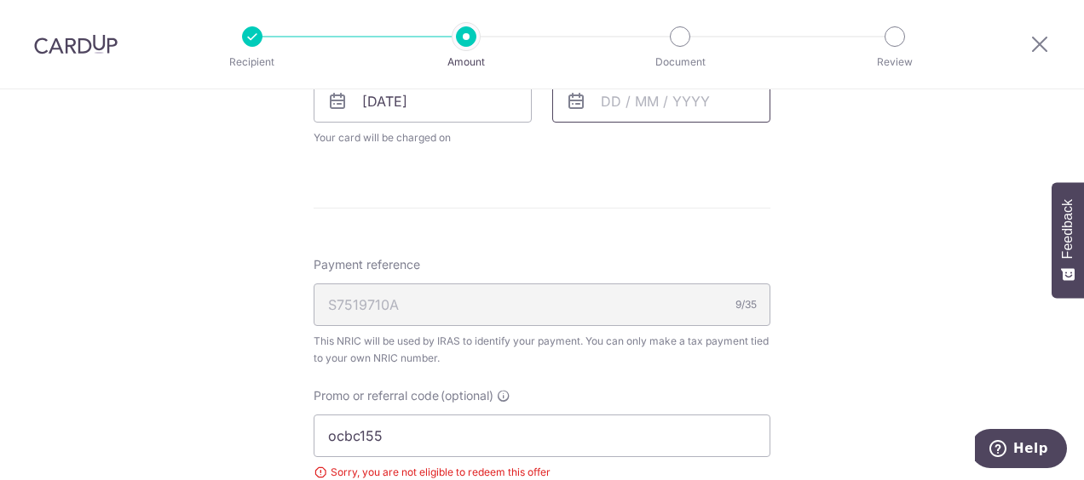
click at [591, 106] on input "text" at bounding box center [661, 101] width 218 height 43
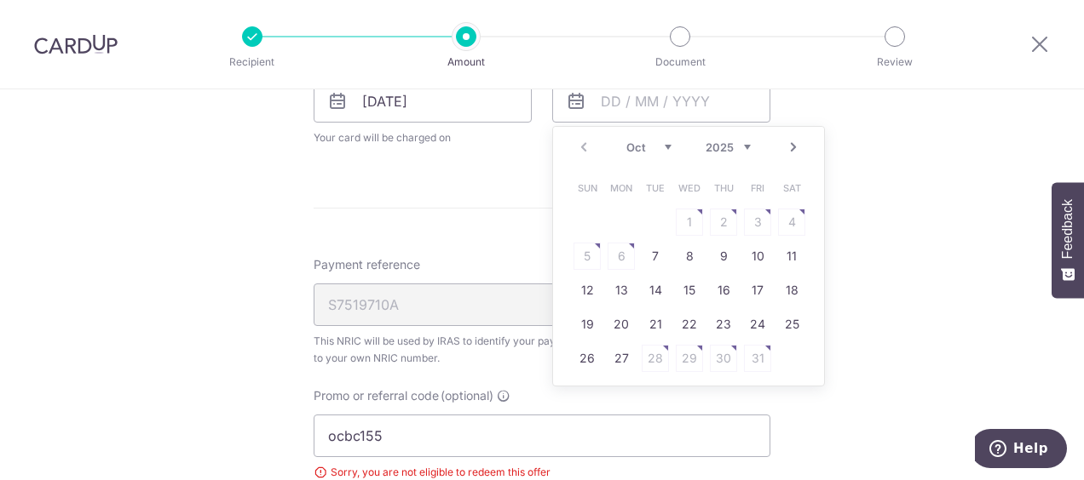
click at [664, 145] on select "Oct Nov Dec" at bounding box center [648, 148] width 45 height 14
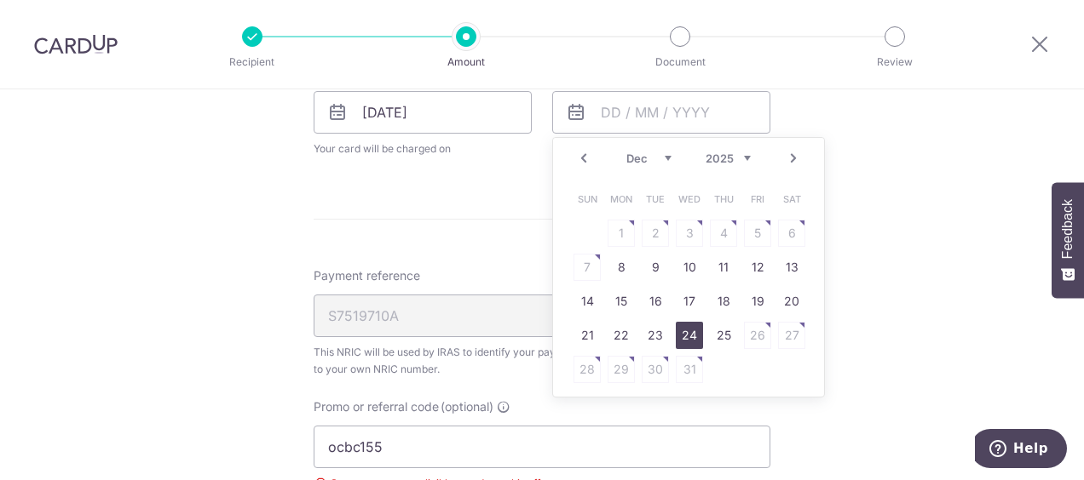
click at [692, 332] on link "24" at bounding box center [689, 335] width 27 height 27
type input "[DATE]"
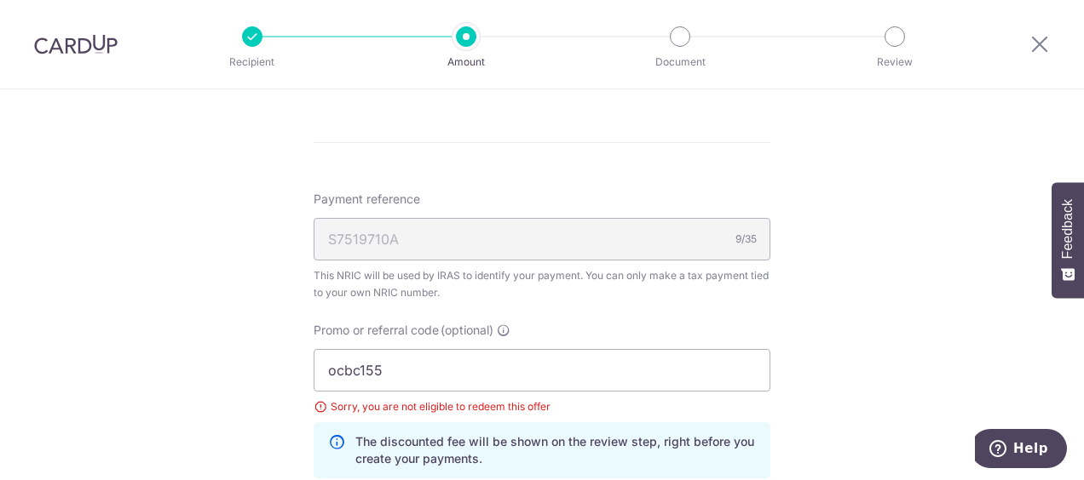
scroll to position [1106, 0]
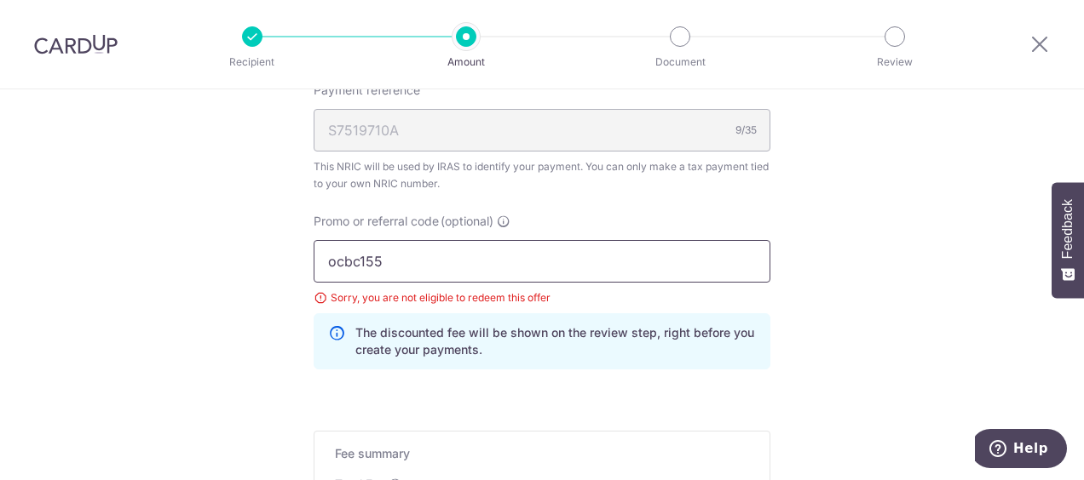
click at [440, 269] on input "ocbc155" at bounding box center [541, 261] width 457 height 43
drag, startPoint x: 445, startPoint y: 267, endPoint x: 319, endPoint y: 254, distance: 126.7
click at [319, 254] on input "ocbc155" at bounding box center [541, 261] width 457 height 43
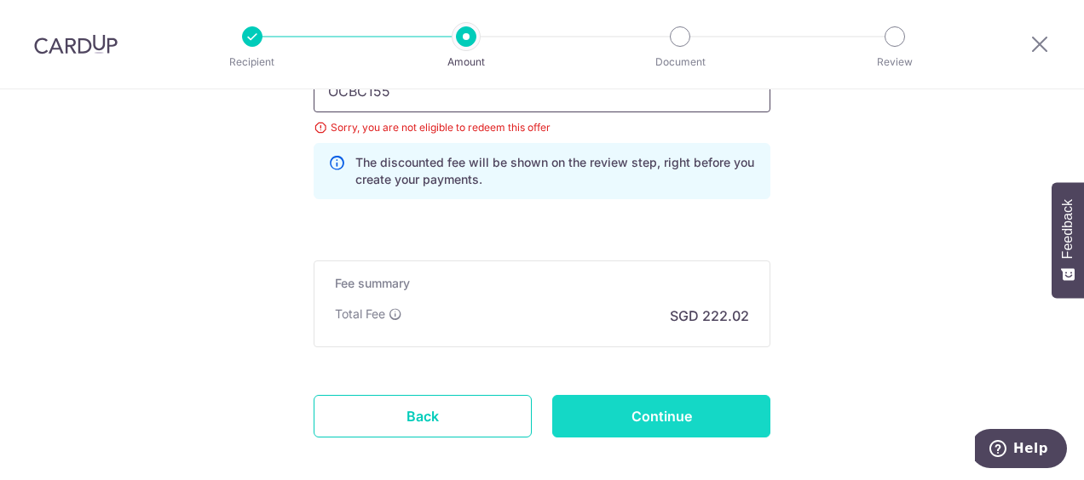
type input "OCBC155"
click at [700, 409] on input "Continue" at bounding box center [661, 416] width 218 height 43
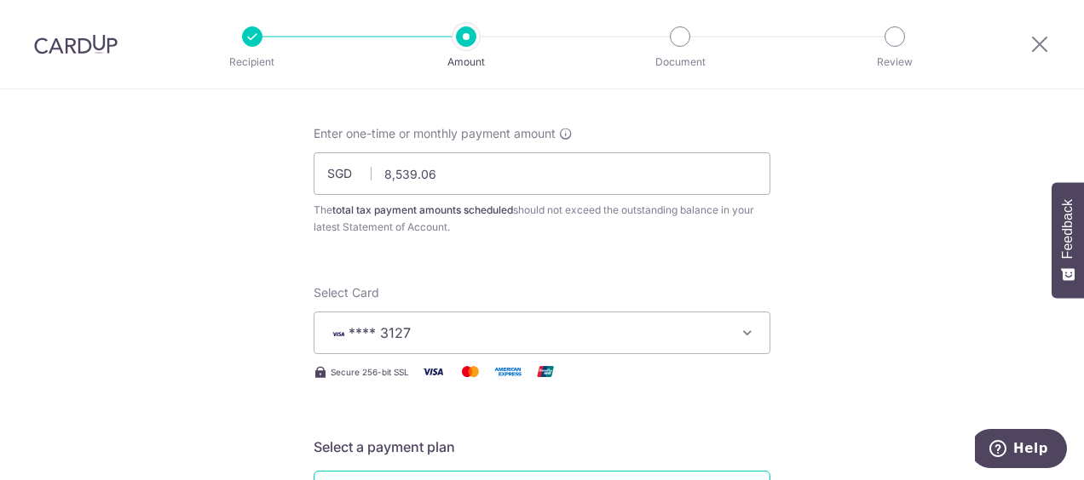
scroll to position [41, 0]
